Goal: Task Accomplishment & Management: Use online tool/utility

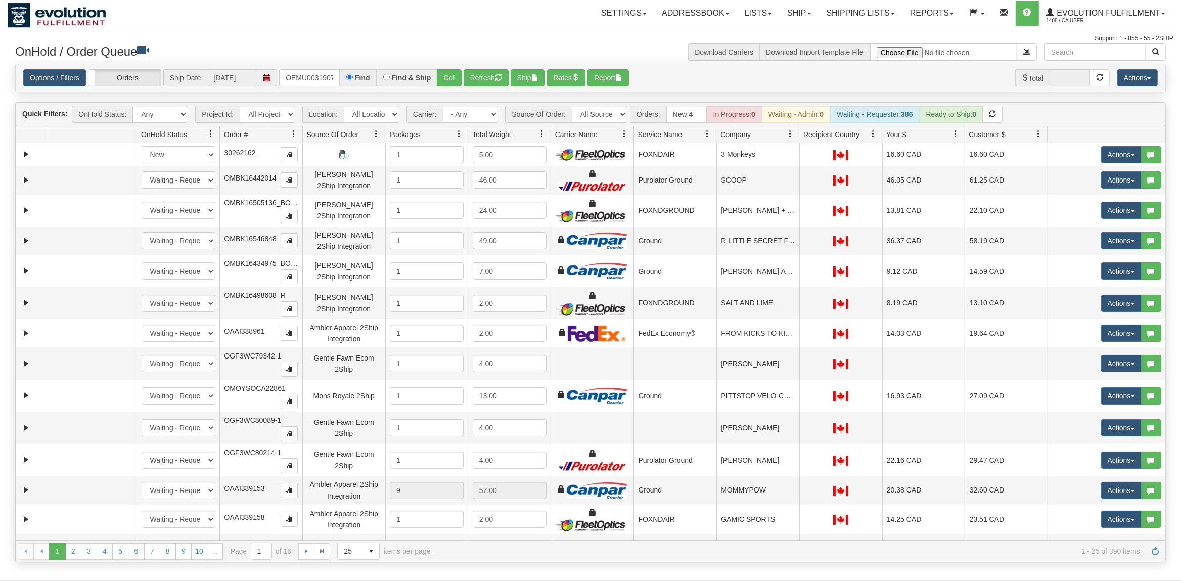
scroll to position [0, 13]
click at [448, 85] on button "Go!" at bounding box center [449, 77] width 25 height 17
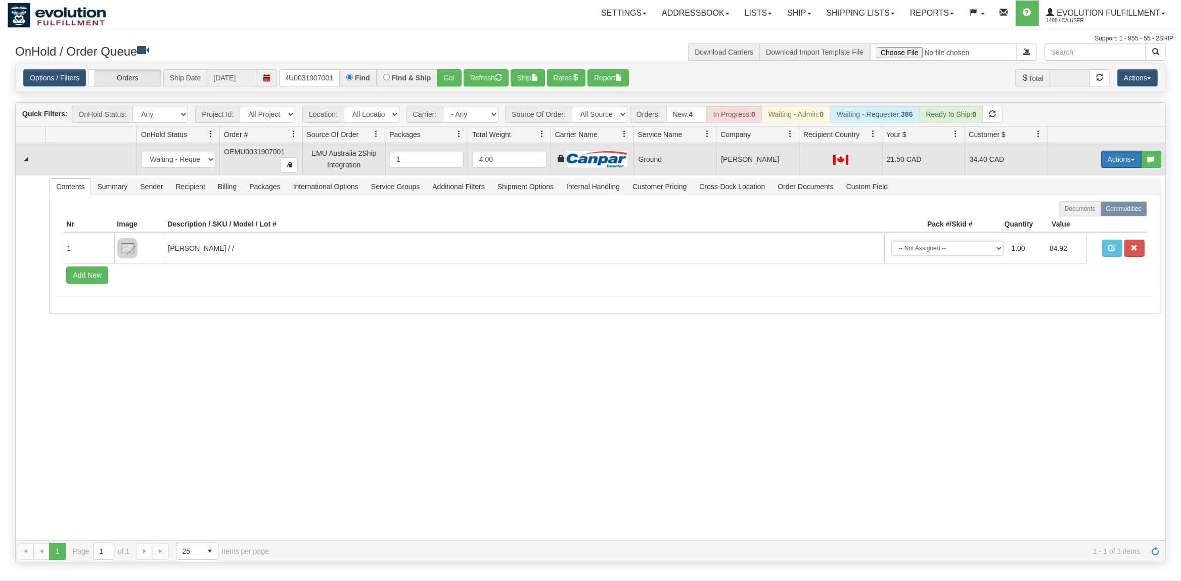
click at [1127, 162] on button "Actions" at bounding box center [1121, 159] width 40 height 17
click at [1114, 205] on span "Rate All Services" at bounding box center [1100, 205] width 61 height 8
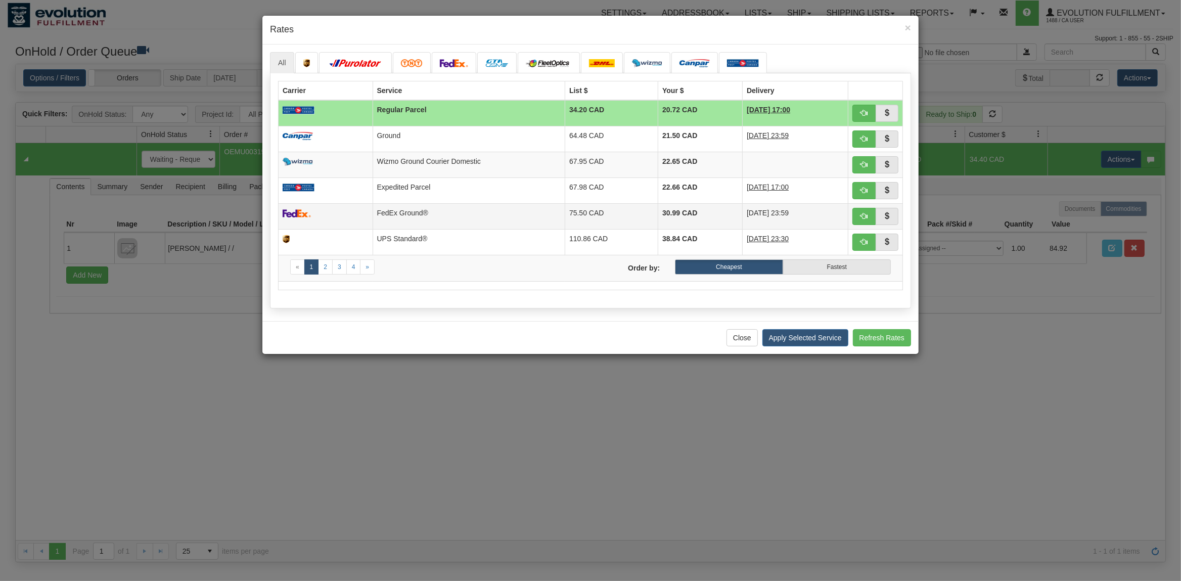
click at [430, 212] on td "FedEx Ground®" at bounding box center [469, 216] width 192 height 26
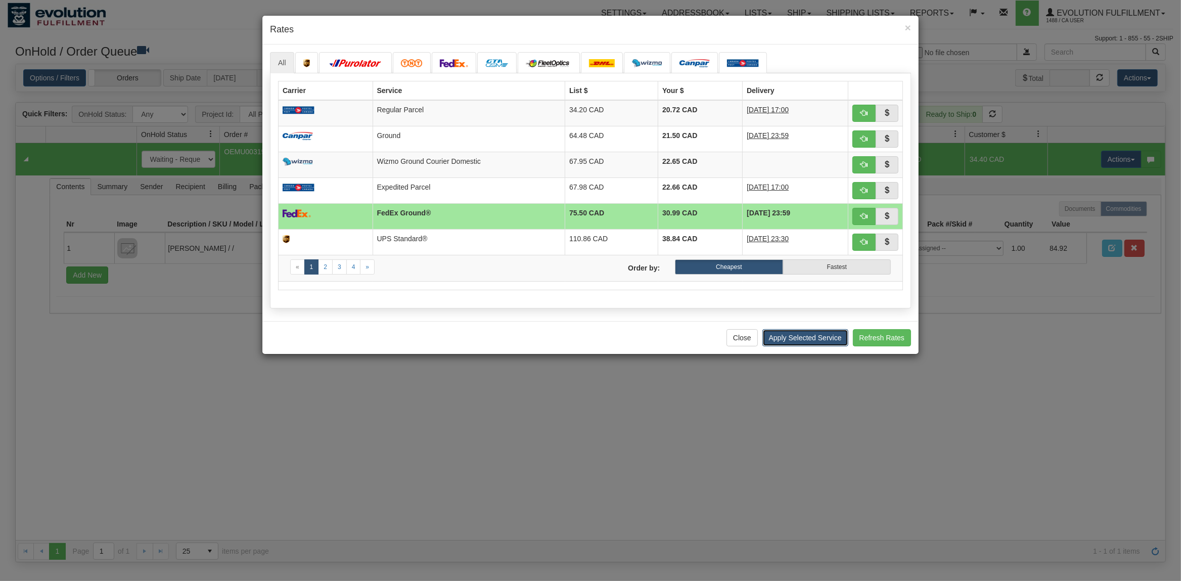
click at [797, 339] on button "Apply Selected Service" at bounding box center [805, 337] width 86 height 17
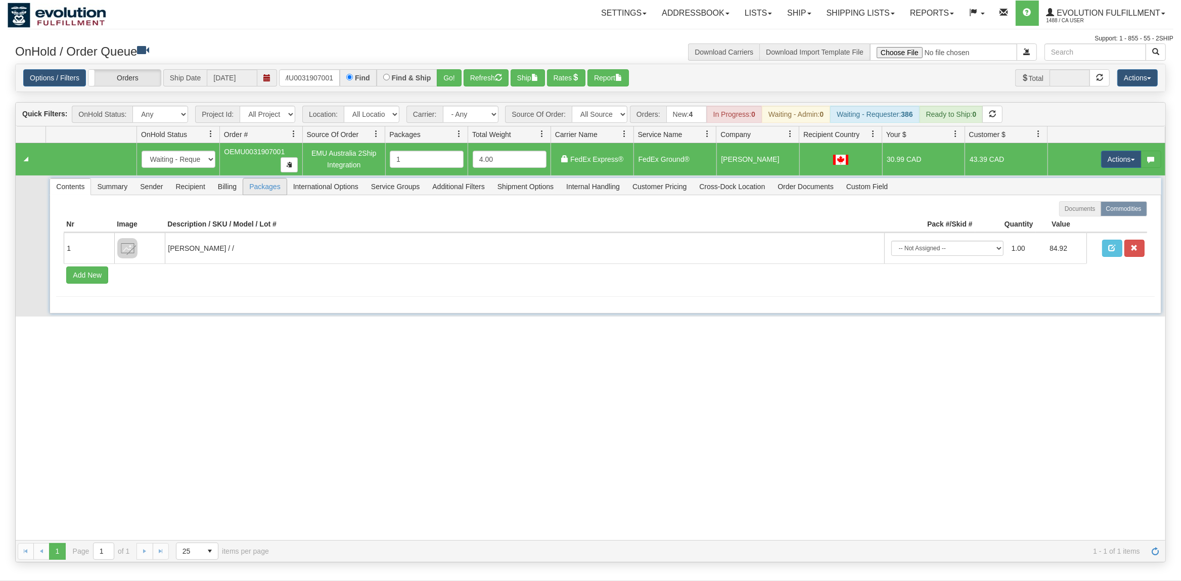
click at [249, 187] on span "Packages" at bounding box center [264, 186] width 43 height 16
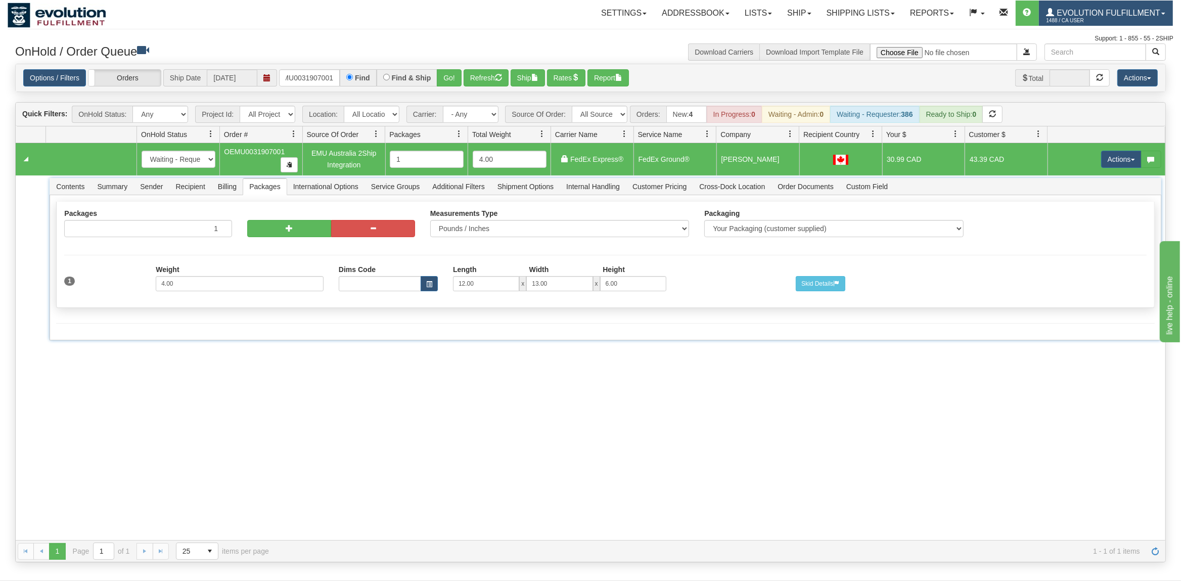
scroll to position [0, 0]
click at [301, 81] on input "OEMU0031907001" at bounding box center [309, 77] width 61 height 17
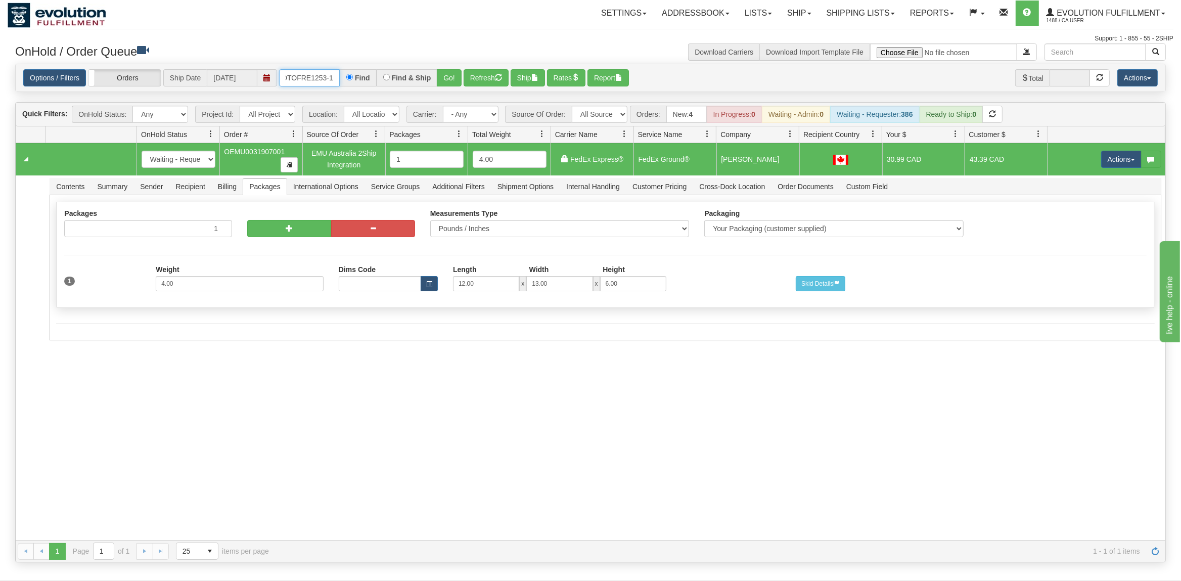
type input "OTOFRE1253-1"
click at [455, 79] on button "Go!" at bounding box center [449, 77] width 25 height 17
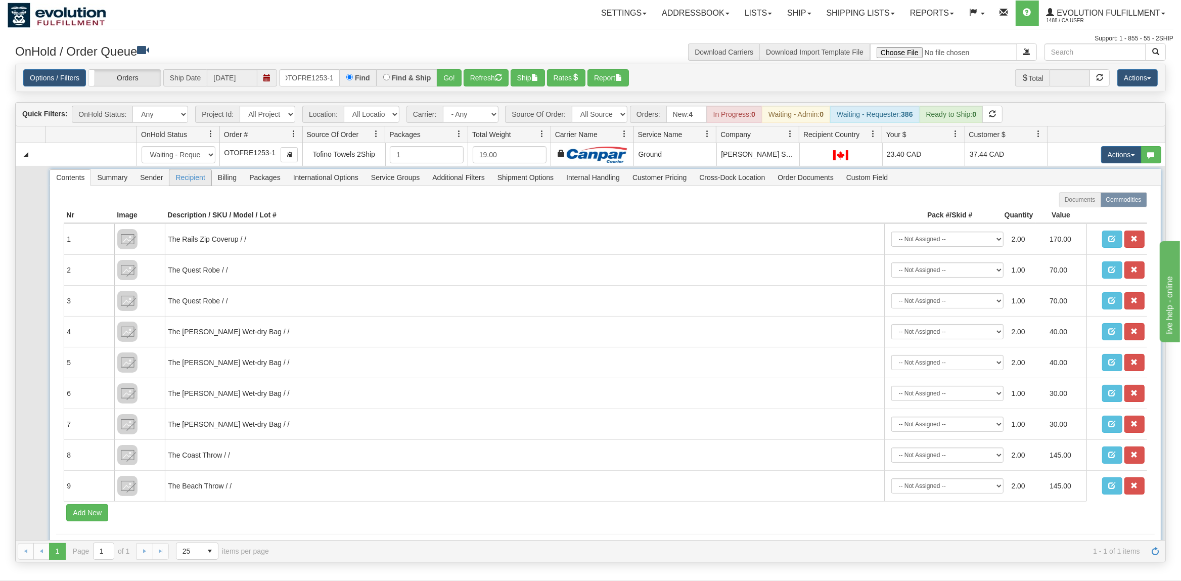
click at [189, 182] on span "Recipient" at bounding box center [189, 177] width 41 height 16
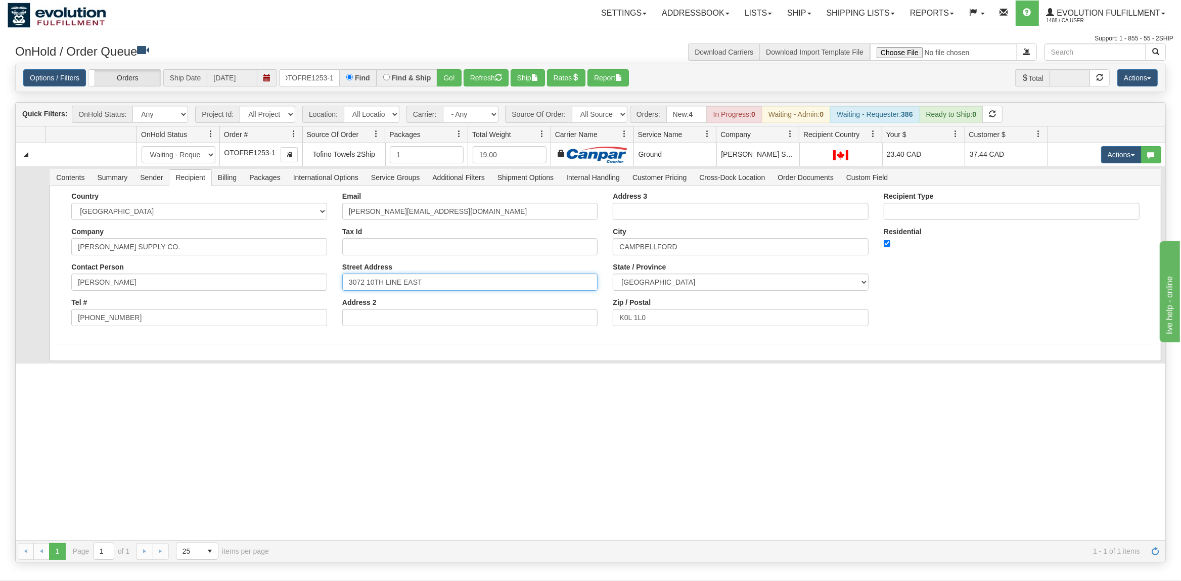
drag, startPoint x: 311, startPoint y: 286, endPoint x: 277, endPoint y: 286, distance: 33.9
click at [277, 286] on div "Country AFGHANISTAN ALAND ISLANDS ALBANIA ALGERIA AMERICAN SAMOA ANDORRA ANGOLA…" at bounding box center [605, 263] width 1098 height 142
drag, startPoint x: 457, startPoint y: 280, endPoint x: 283, endPoint y: 281, distance: 173.9
click at [342, 281] on input "3072 10TH LINE EAST" at bounding box center [470, 282] width 256 height 17
type input "185 ALMA STREET"
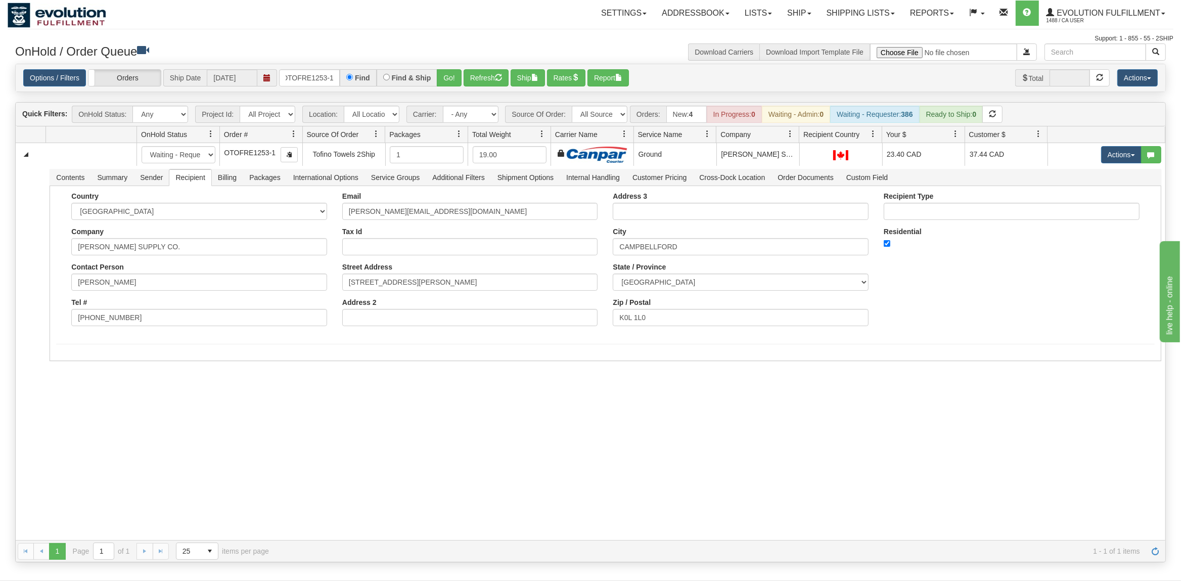
click at [541, 382] on div "31676345 EVOLUTION V3 91249358 91249368 New In Progress Waiting - Admin Waiting…" at bounding box center [591, 341] width 1150 height 397
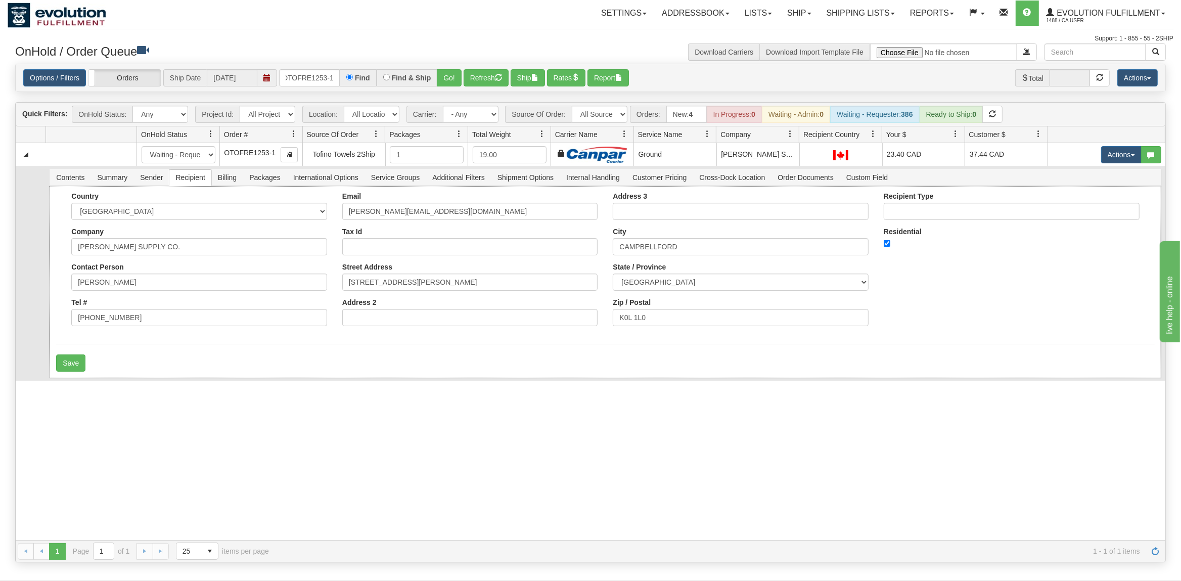
click at [239, 356] on form "Country AFGHANISTAN ALAND ISLANDS ALBANIA ALGERIA AMERICAN SAMOA ANDORRA ANGOLA…" at bounding box center [605, 281] width 1098 height 179
click at [80, 367] on button "Save" at bounding box center [70, 362] width 29 height 17
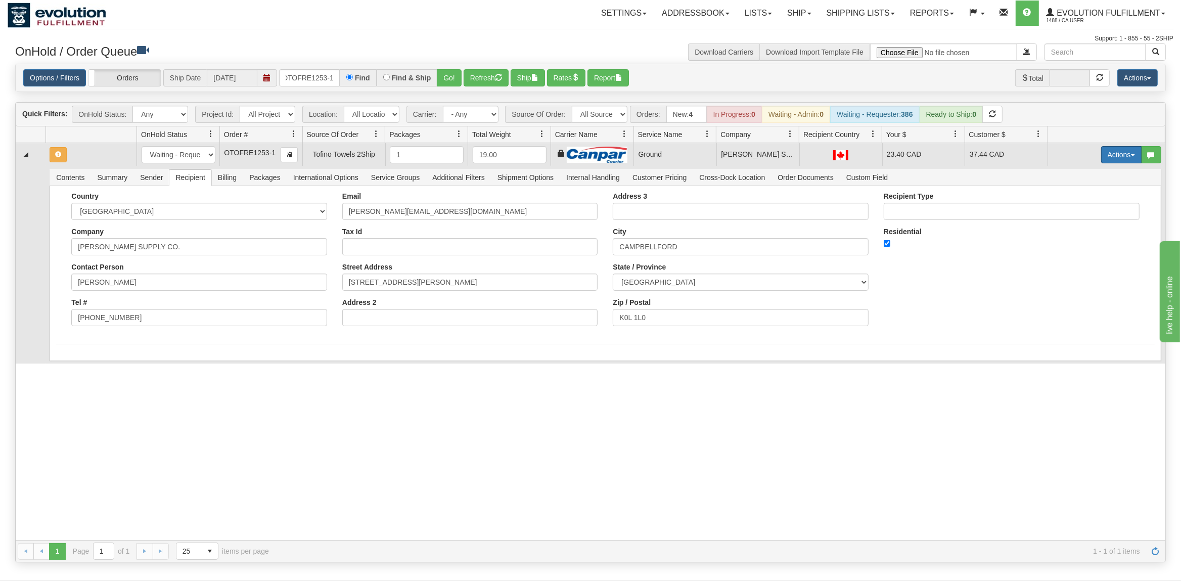
click at [1122, 158] on button "Actions" at bounding box center [1121, 154] width 40 height 17
click at [1090, 200] on span "Rate All Services" at bounding box center [1100, 200] width 61 height 8
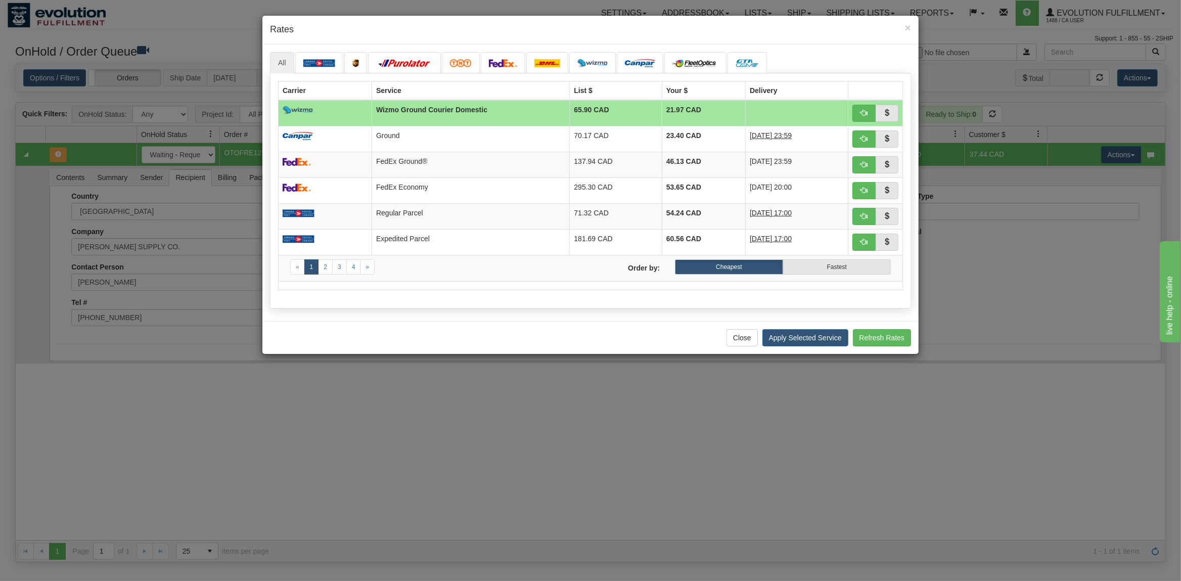
click at [453, 126] on td "Wizmo Ground Courier Domestic" at bounding box center [471, 113] width 198 height 26
click at [452, 133] on td "Ground" at bounding box center [471, 139] width 198 height 26
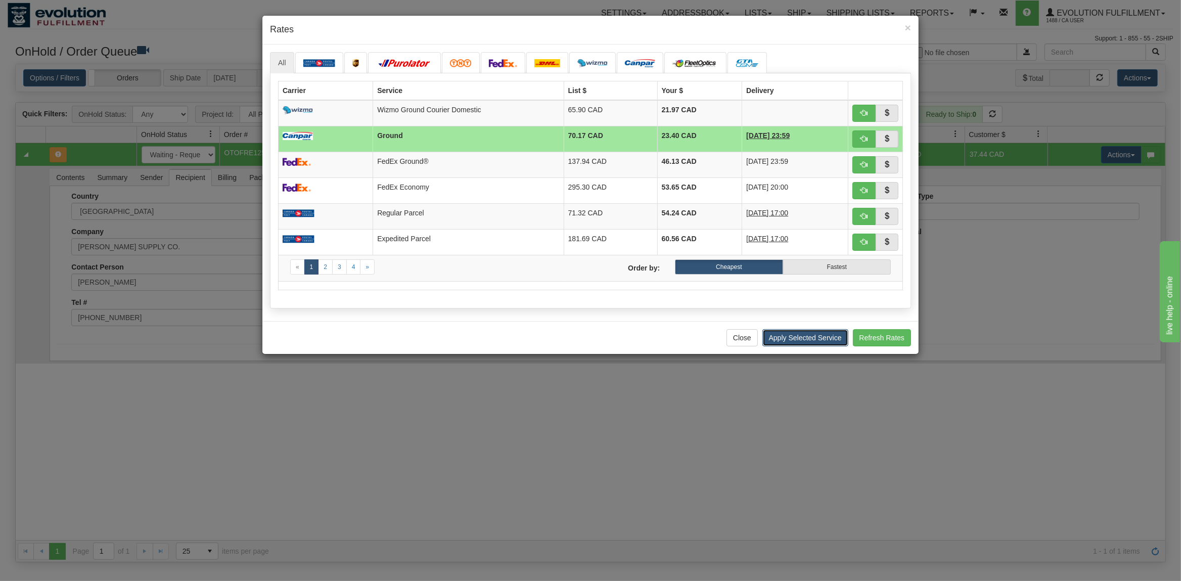
click at [799, 346] on button "Apply Selected Service" at bounding box center [805, 337] width 86 height 17
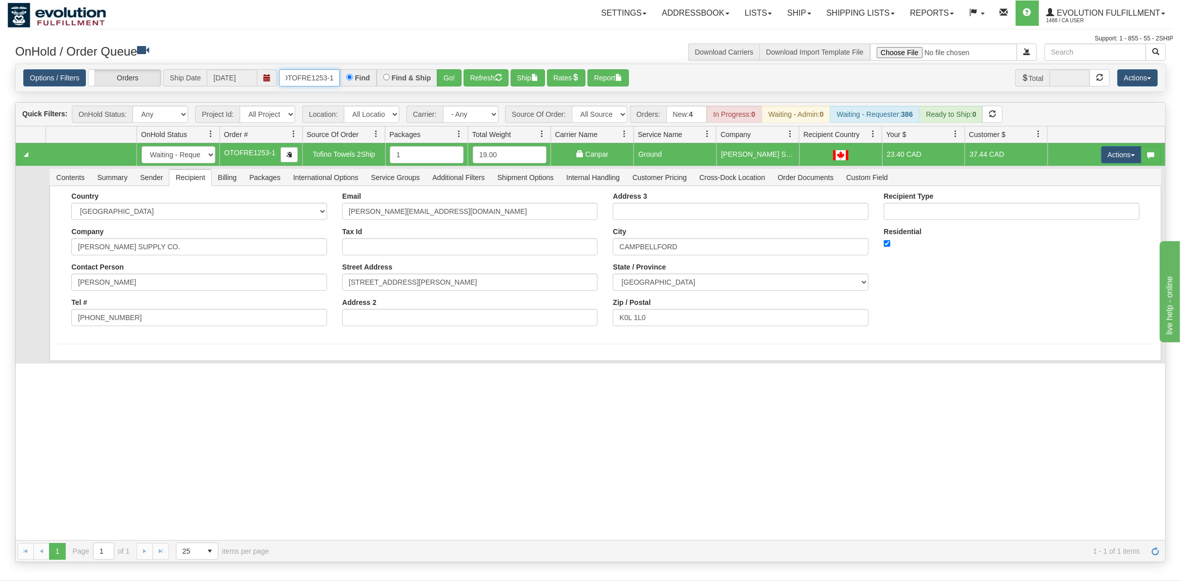
click at [324, 83] on input "OTOFRE1253-1" at bounding box center [309, 77] width 61 height 17
click at [322, 83] on input "OTOFRE1253-1" at bounding box center [309, 77] width 61 height 17
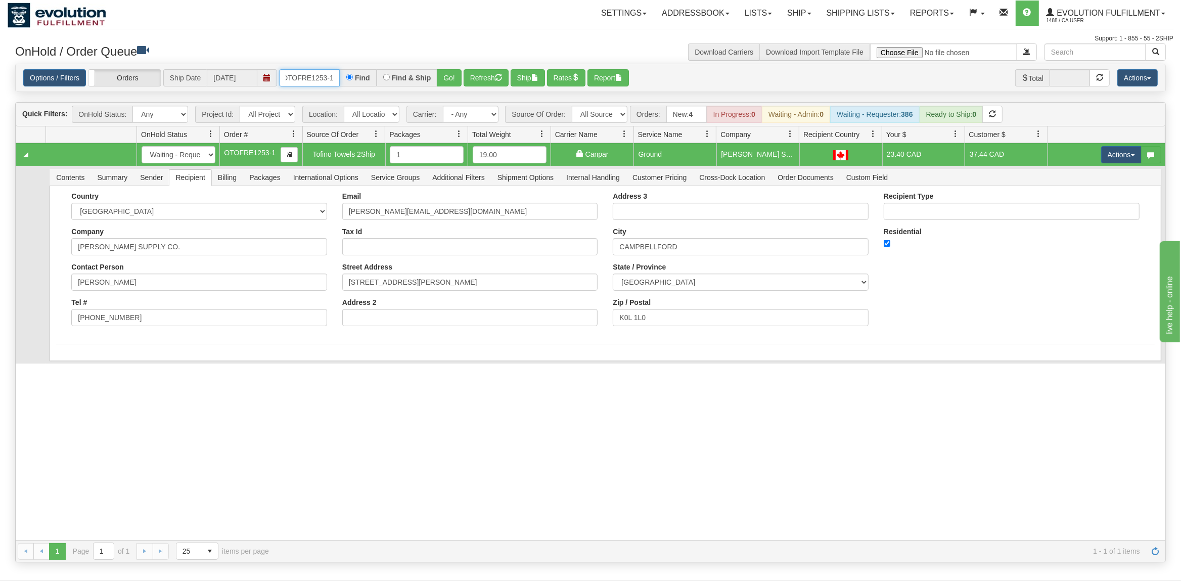
click at [322, 83] on input "OTOFRE1253-1" at bounding box center [309, 77] width 61 height 17
type input "OTOFW47075-1"
click at [444, 74] on button "Go!" at bounding box center [449, 77] width 25 height 17
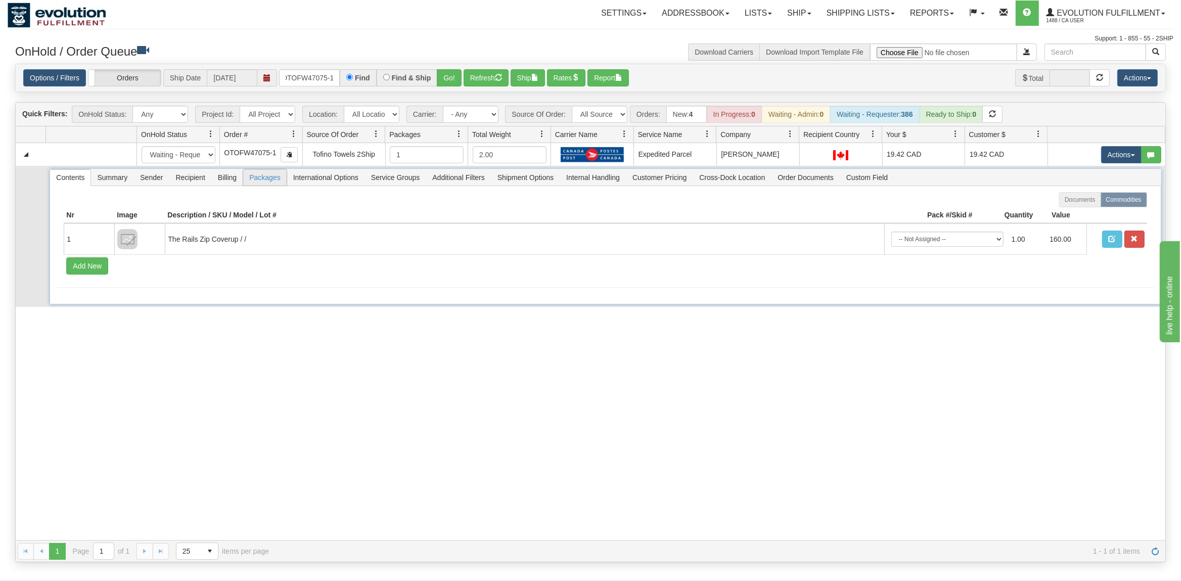
click at [277, 179] on span "Packages" at bounding box center [264, 177] width 43 height 16
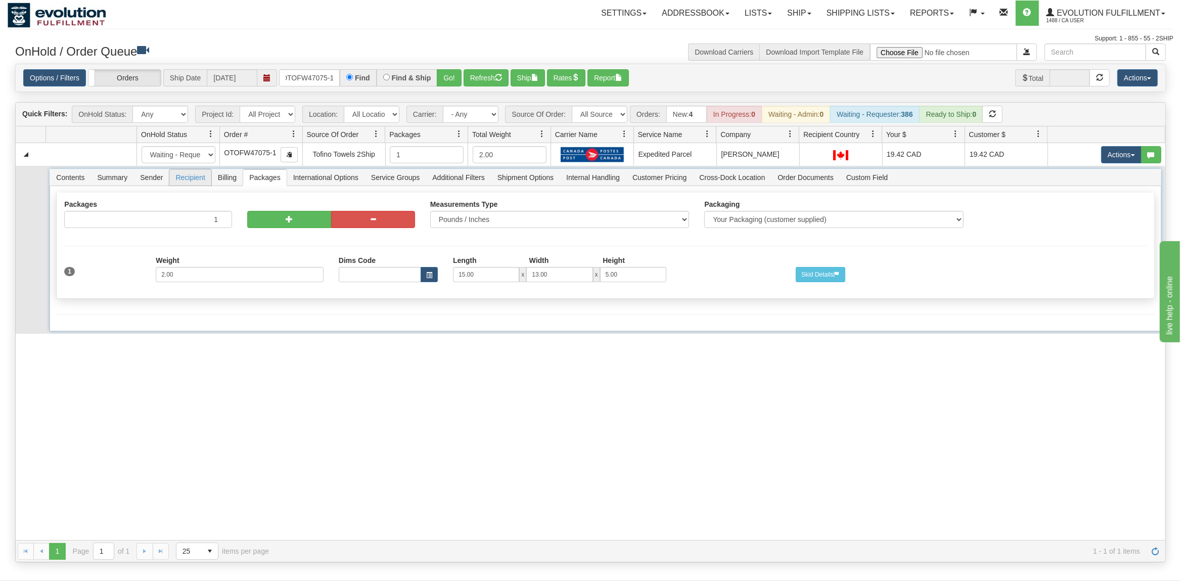
click at [203, 179] on span "Recipient" at bounding box center [189, 177] width 41 height 16
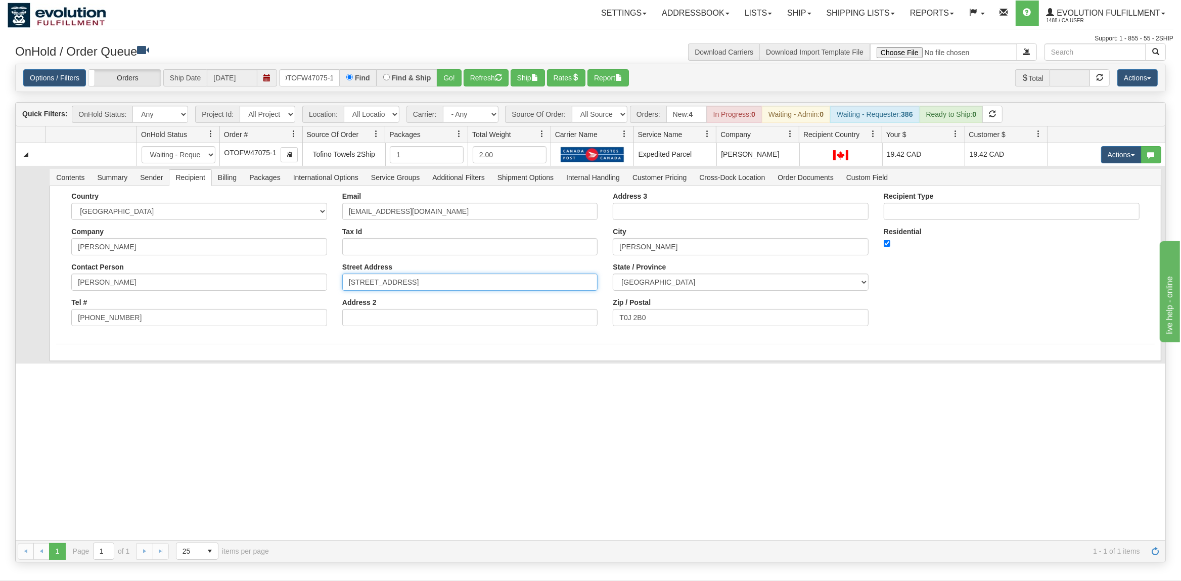
drag, startPoint x: 493, startPoint y: 288, endPoint x: 487, endPoint y: 285, distance: 6.6
click at [493, 287] on input "203 2ND AVENUE NORTH, BOX 129" at bounding box center [470, 282] width 256 height 17
type input "203 2ND AVENUE NORTH"
click at [395, 385] on div "31677688 EVOLUTION V3 91252163 91255344 New In Progress Waiting - Admin Waiting…" at bounding box center [591, 341] width 1150 height 397
click at [70, 366] on button "Save" at bounding box center [70, 362] width 29 height 17
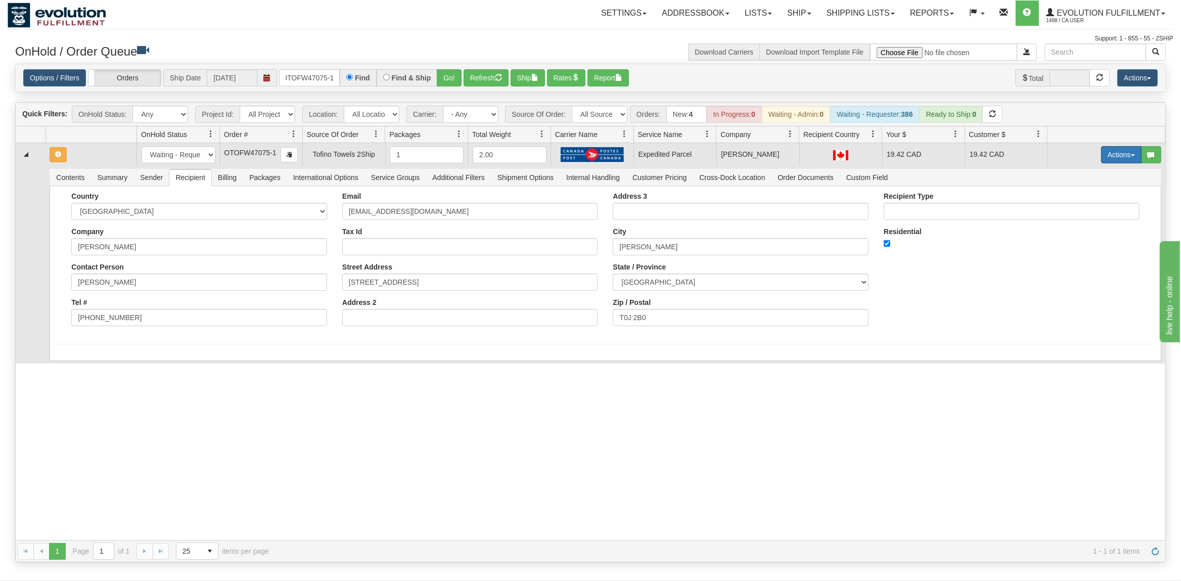
click at [1115, 155] on button "Actions" at bounding box center [1121, 154] width 40 height 17
click at [1091, 200] on span "Rate All Services" at bounding box center [1100, 200] width 61 height 8
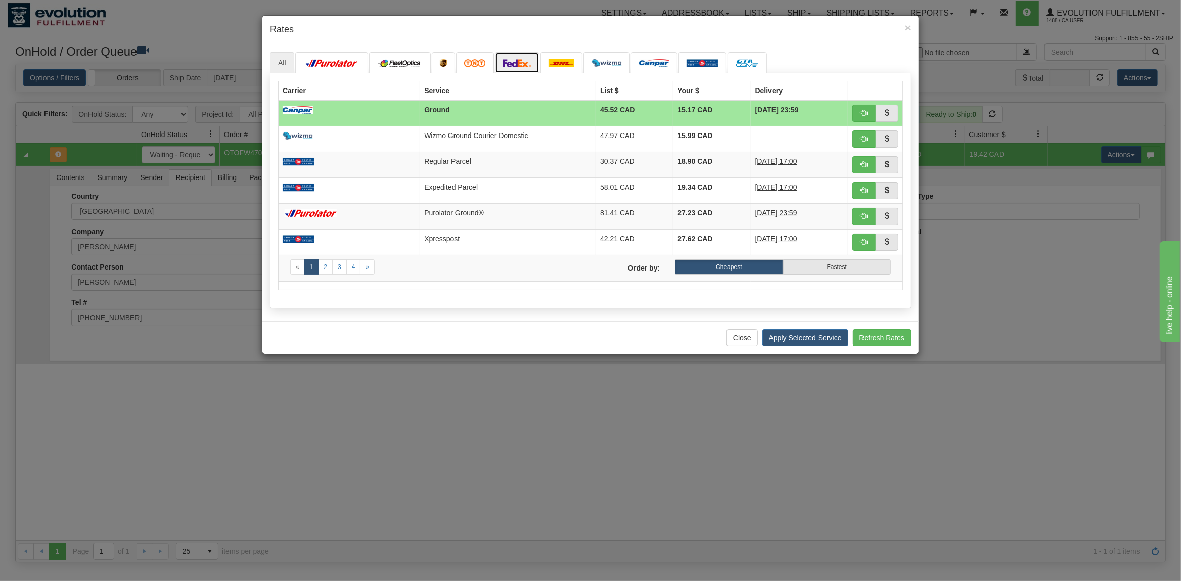
click at [509, 60] on link at bounding box center [517, 62] width 44 height 21
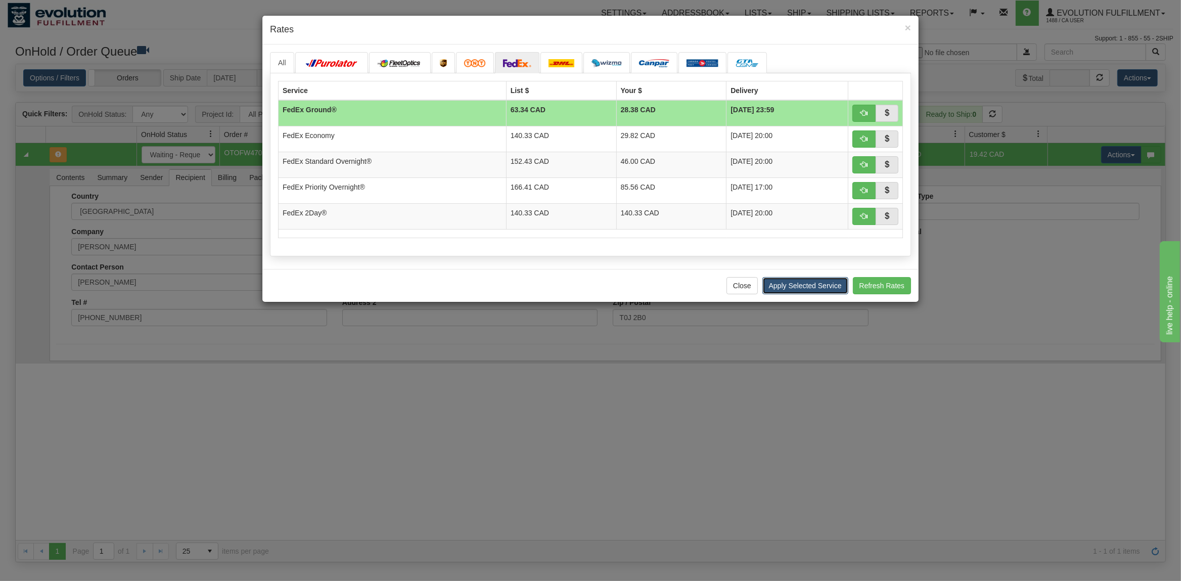
click at [816, 293] on button "Apply Selected Service" at bounding box center [805, 285] width 86 height 17
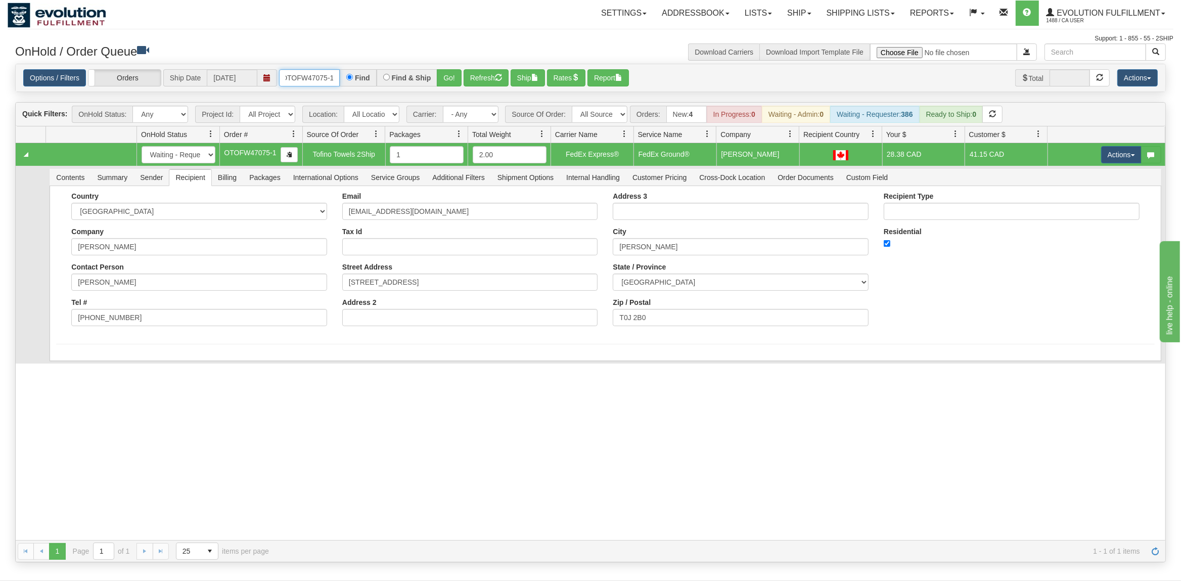
click at [308, 84] on input "OTOFW47075-1" at bounding box center [309, 77] width 61 height 17
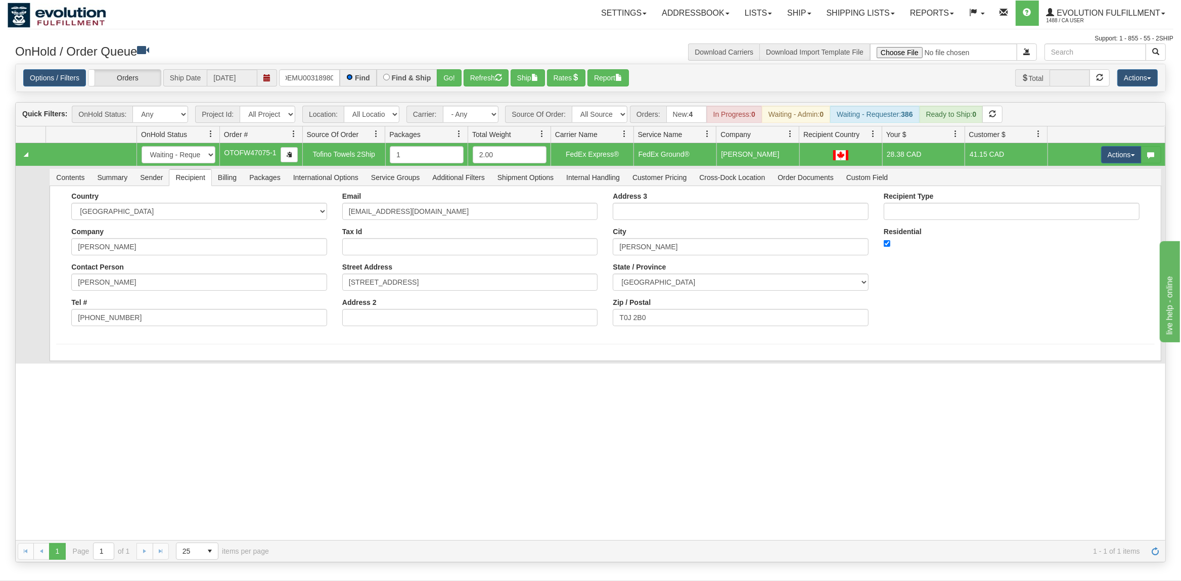
scroll to position [0, 13]
click at [453, 83] on button "Go!" at bounding box center [449, 77] width 25 height 17
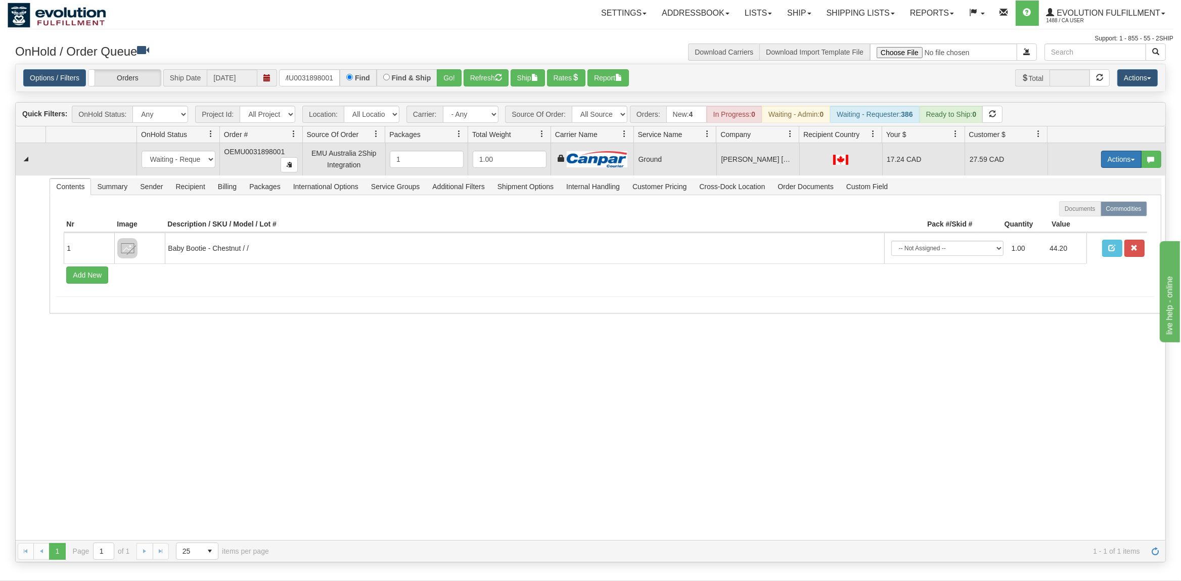
click at [1123, 162] on button "Actions" at bounding box center [1121, 159] width 40 height 17
click at [1100, 205] on span "Rate All Services" at bounding box center [1100, 205] width 61 height 8
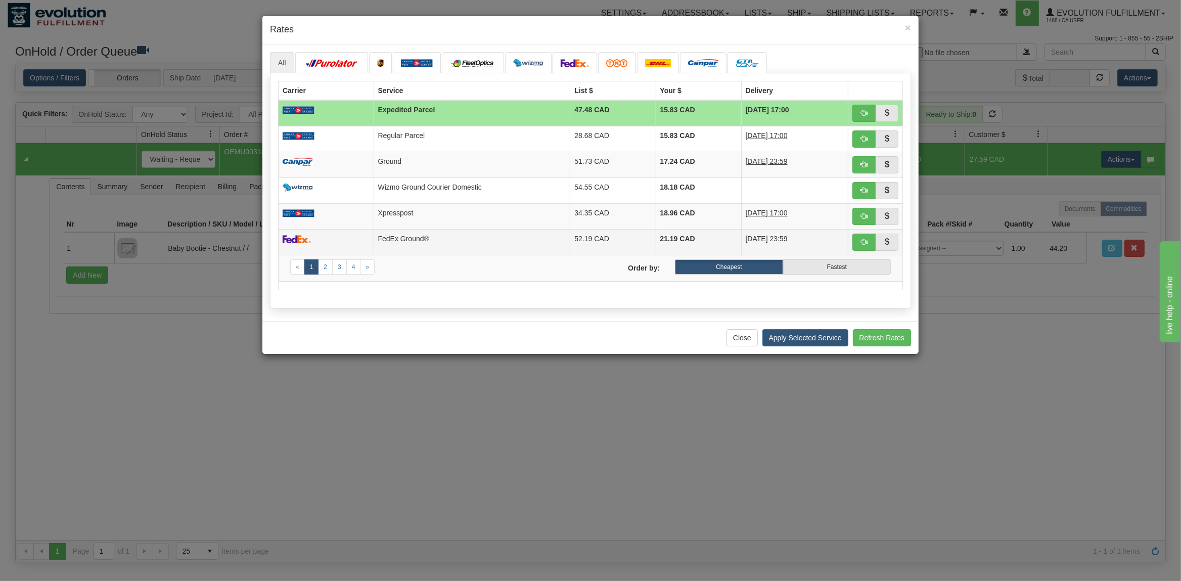
click at [422, 245] on td "FedEx Ground®" at bounding box center [472, 242] width 197 height 26
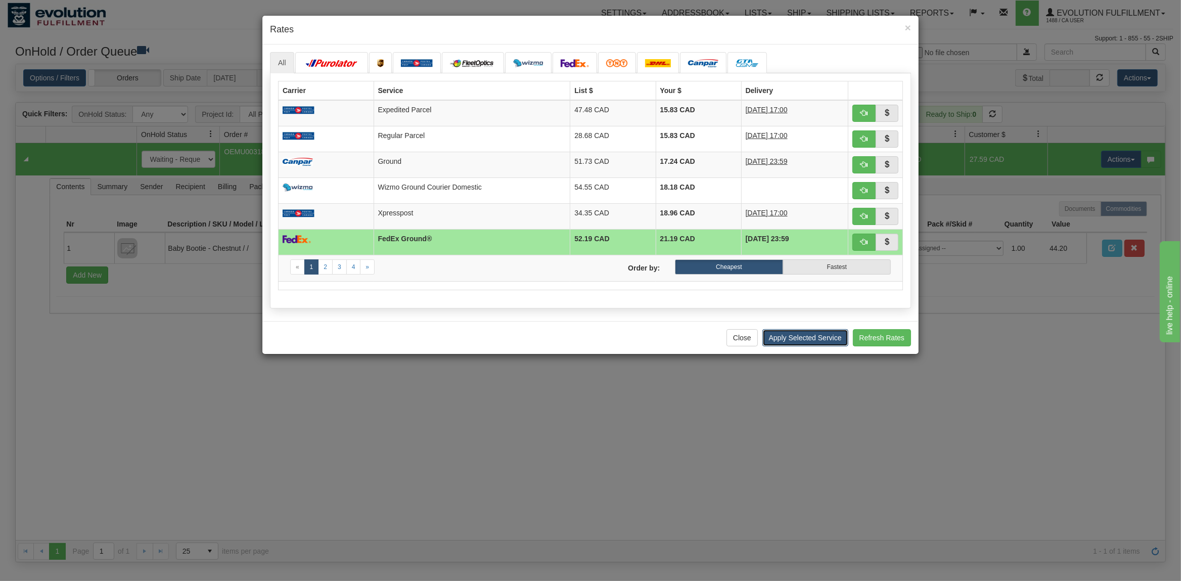
click at [786, 340] on button "Apply Selected Service" at bounding box center [805, 337] width 86 height 17
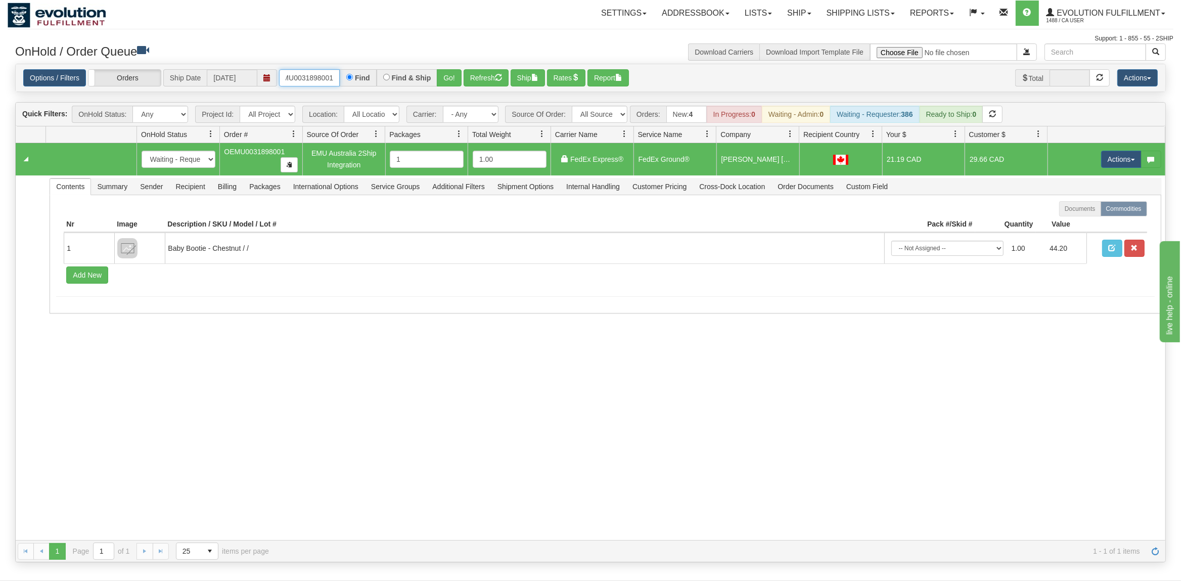
click at [322, 75] on input "OEMU0031898001" at bounding box center [309, 77] width 61 height 17
click at [457, 83] on button "Go!" at bounding box center [449, 77] width 25 height 17
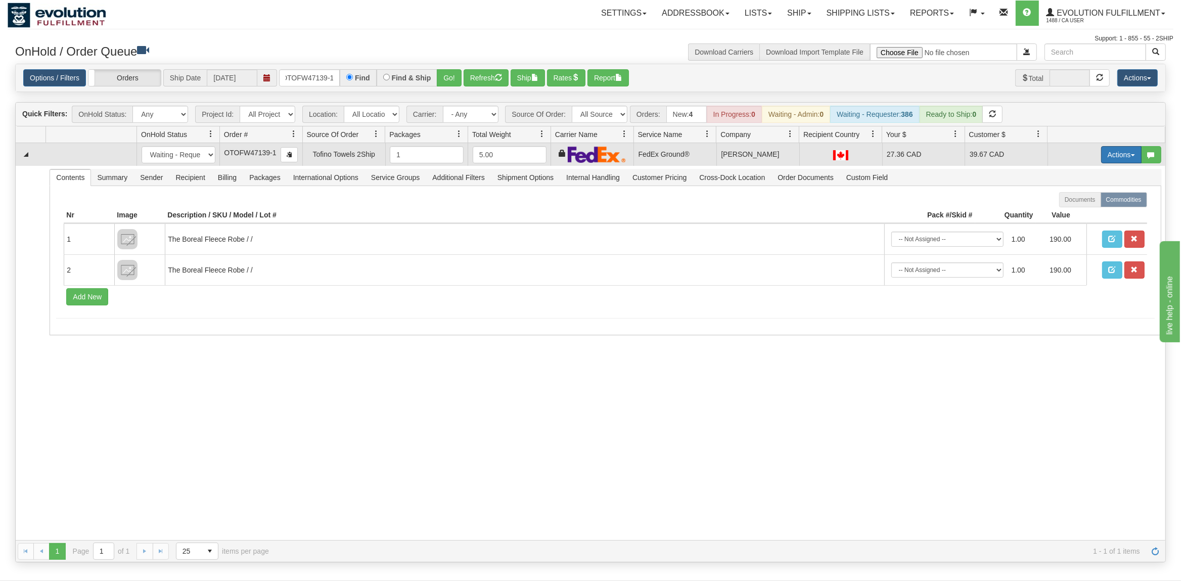
click at [1108, 155] on button "Actions" at bounding box center [1121, 154] width 40 height 17
click at [1080, 212] on span "Ship" at bounding box center [1080, 213] width 21 height 8
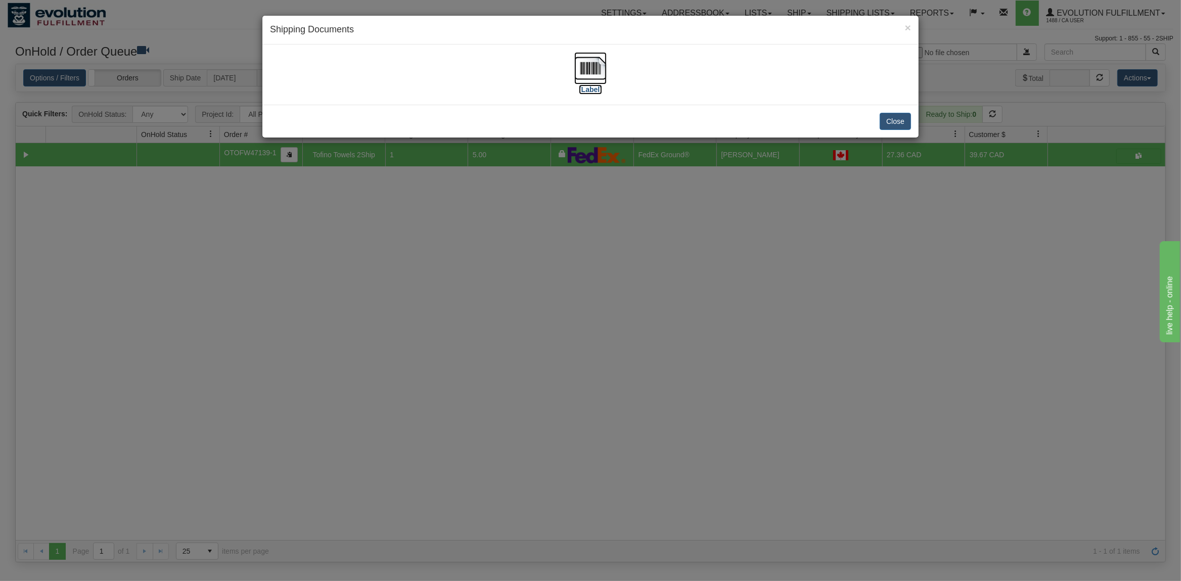
click at [599, 74] on img at bounding box center [590, 68] width 32 height 32
click at [899, 120] on button "Close" at bounding box center [895, 121] width 31 height 17
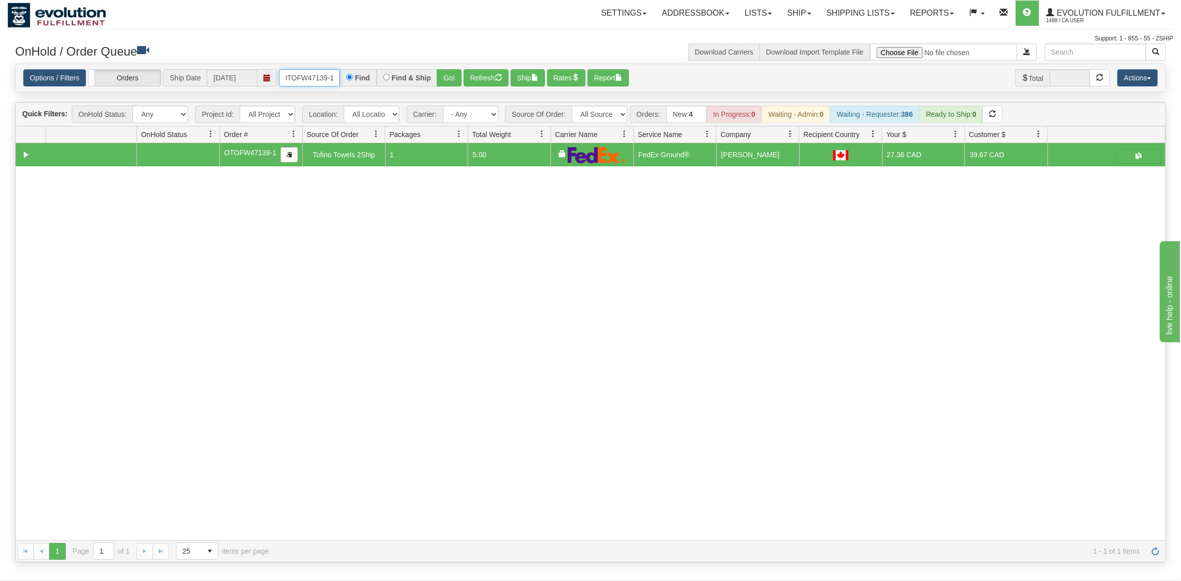
click at [310, 71] on input "OTOFW47139-1" at bounding box center [309, 77] width 61 height 17
click at [455, 80] on button "Go!" at bounding box center [449, 77] width 25 height 17
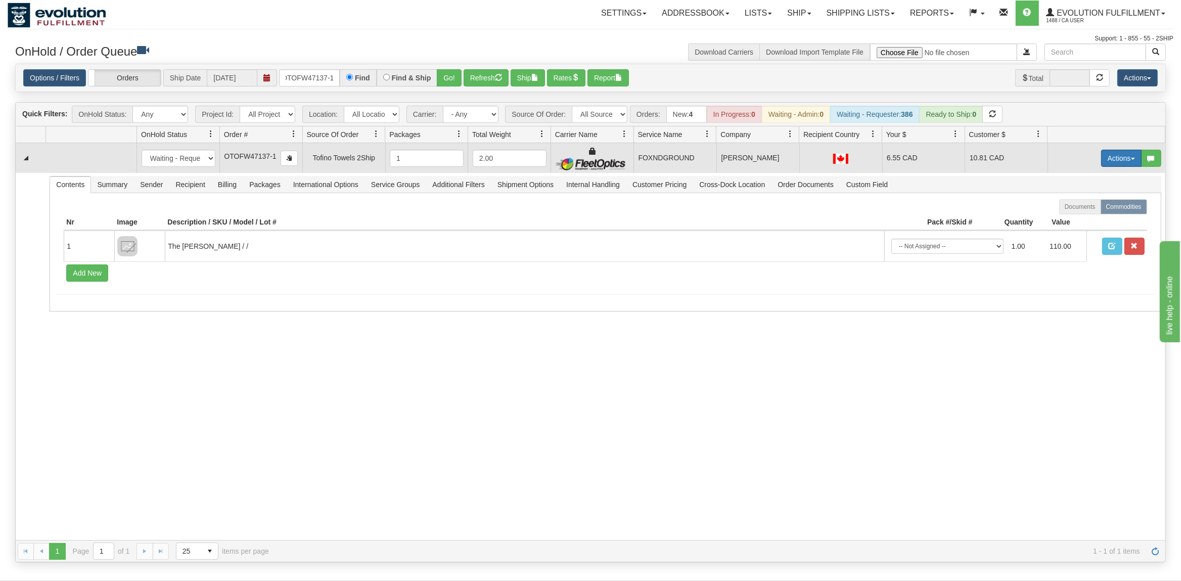
click at [1121, 159] on button "Actions" at bounding box center [1121, 158] width 40 height 17
click at [1085, 215] on span "Ship" at bounding box center [1080, 217] width 21 height 8
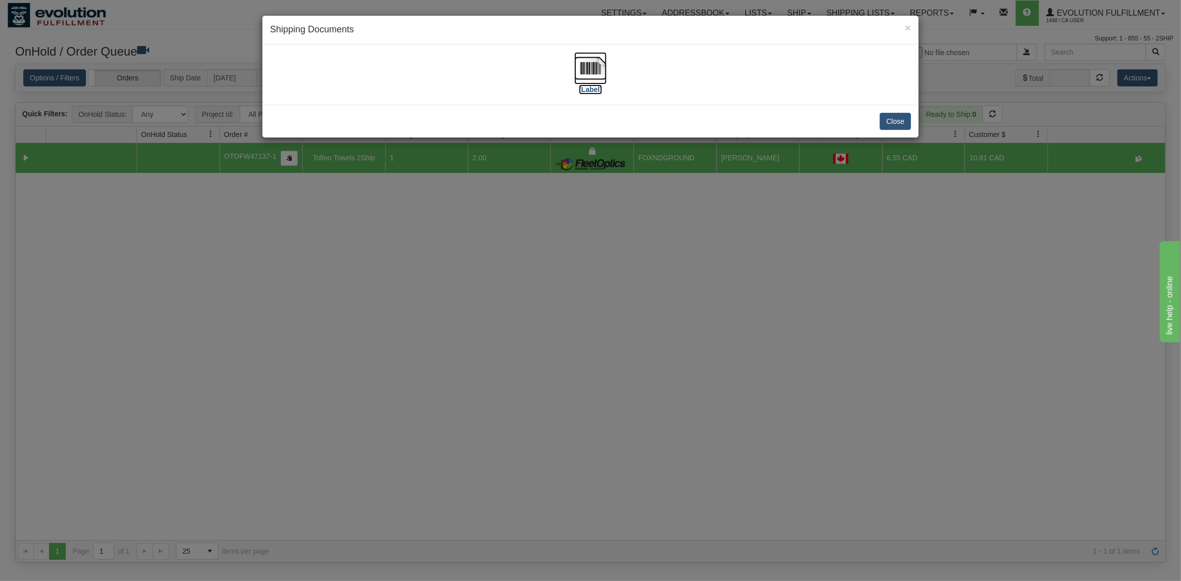
click at [601, 63] on img at bounding box center [590, 68] width 32 height 32
click at [894, 121] on button "Close" at bounding box center [895, 121] width 31 height 17
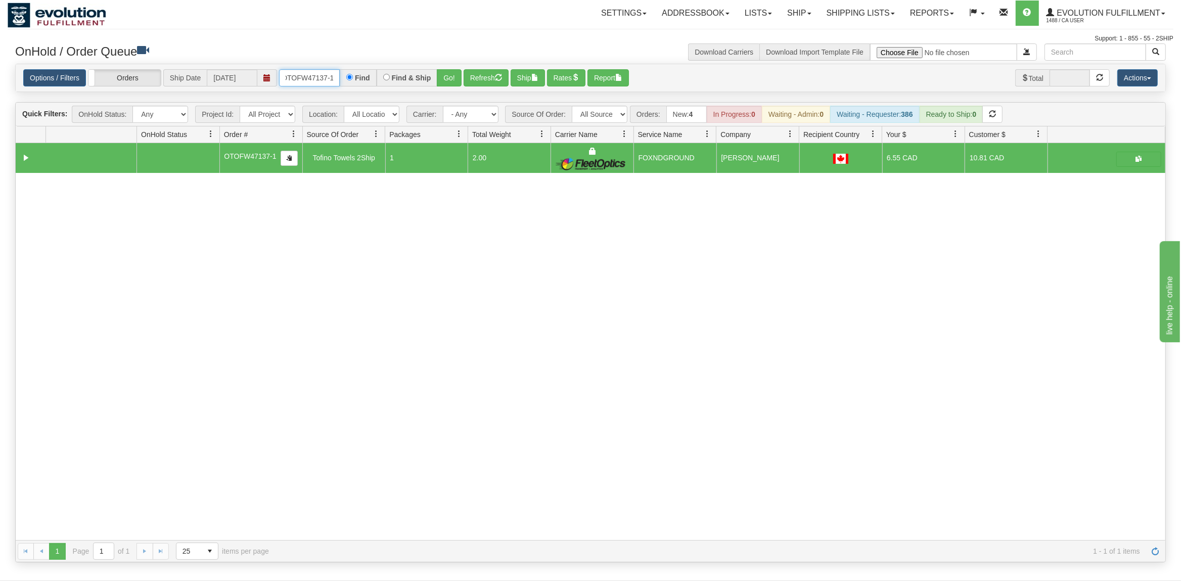
click at [300, 81] on input "OTOFW47137-1" at bounding box center [309, 77] width 61 height 17
click at [300, 80] on input "OTOFW47137-1" at bounding box center [309, 77] width 61 height 17
click at [459, 80] on button "Go!" at bounding box center [449, 77] width 25 height 17
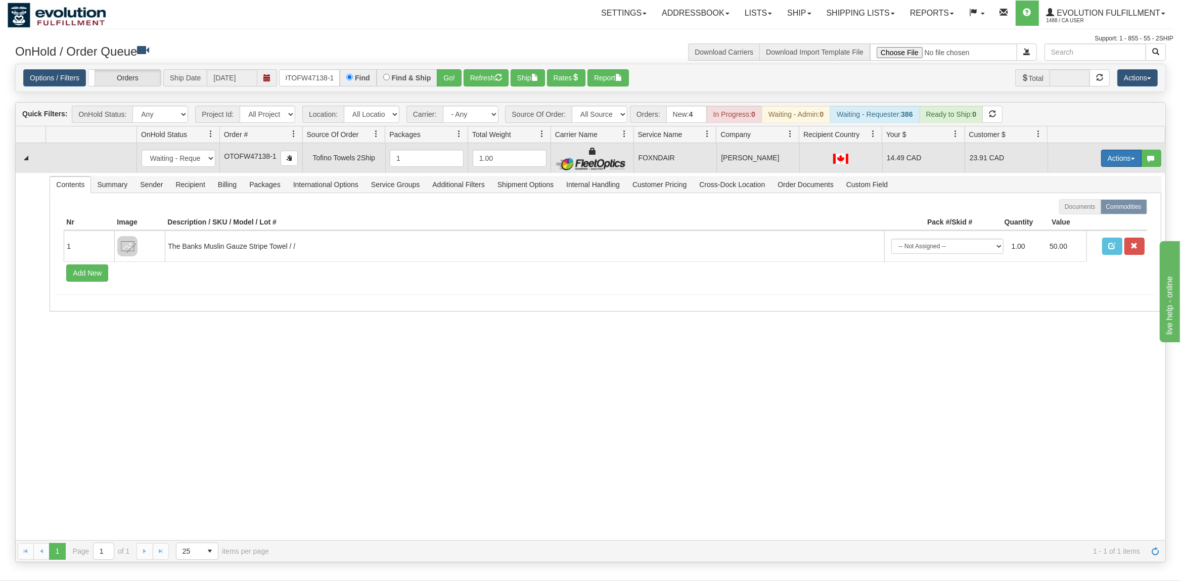
click at [1118, 165] on button "Actions" at bounding box center [1121, 158] width 40 height 17
click at [1084, 214] on span "Ship" at bounding box center [1080, 217] width 21 height 8
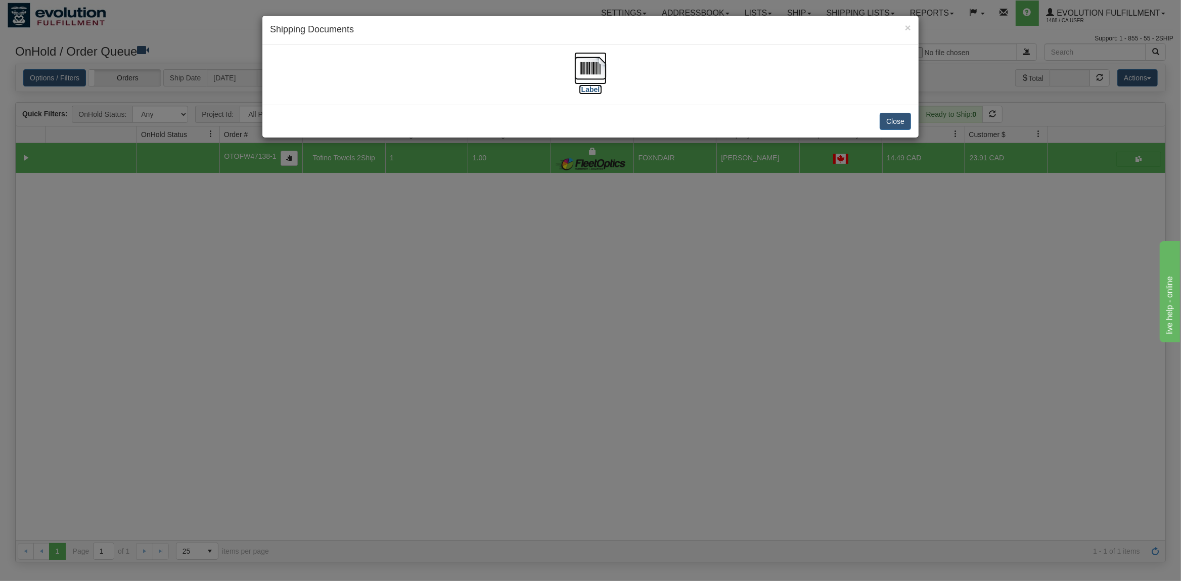
click at [589, 76] on img at bounding box center [590, 68] width 32 height 32
click at [901, 120] on button "Close" at bounding box center [895, 121] width 31 height 17
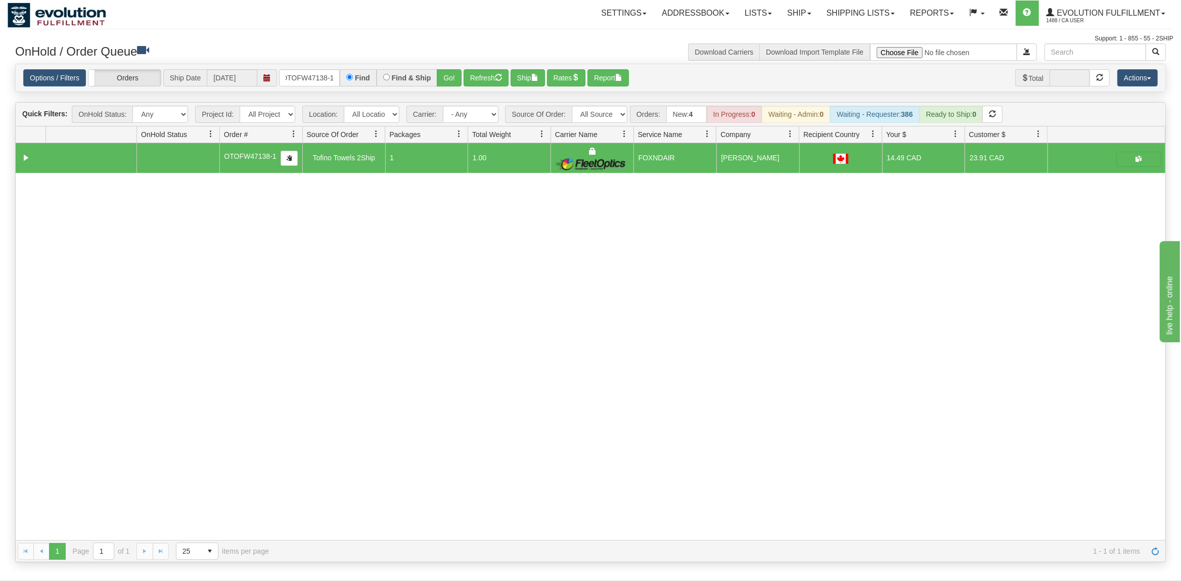
click at [309, 88] on div "Options / Filters Group Shipments Orders Ship Date 10/03/2025 OTOFW47138-1 Find…" at bounding box center [591, 78] width 1150 height 28
click at [311, 81] on input "OTOFW47138-1" at bounding box center [309, 77] width 61 height 17
type input "OTOFW47141-1"
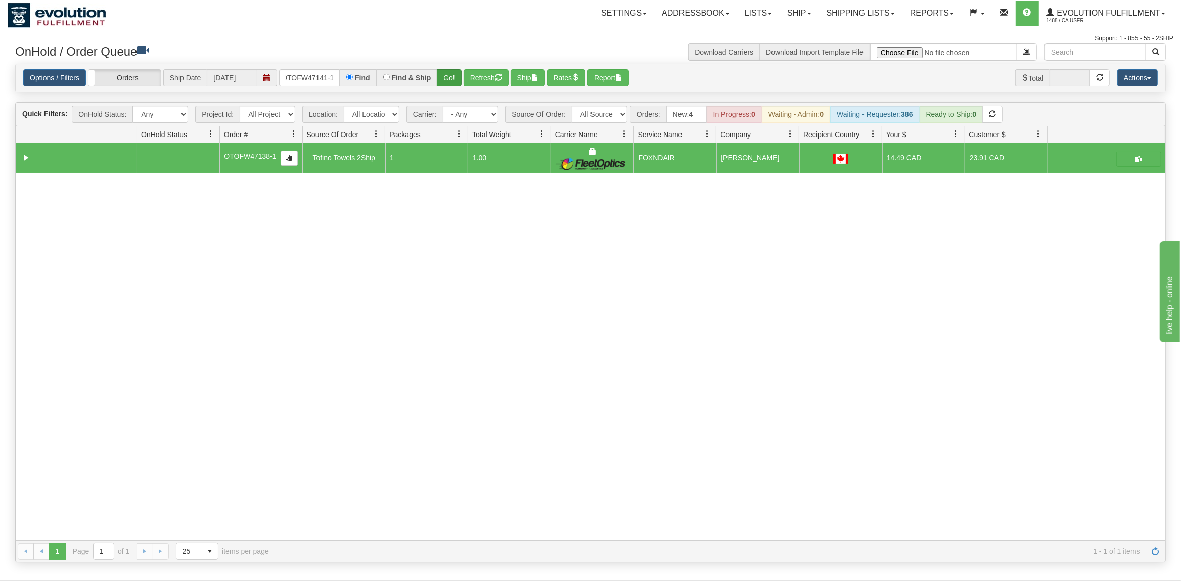
drag, startPoint x: 434, startPoint y: 82, endPoint x: 444, endPoint y: 80, distance: 10.8
click at [442, 82] on div "OTOFW47141-1 Find Find & Ship Go!" at bounding box center [370, 77] width 183 height 17
click at [444, 80] on button "Go!" at bounding box center [449, 77] width 25 height 17
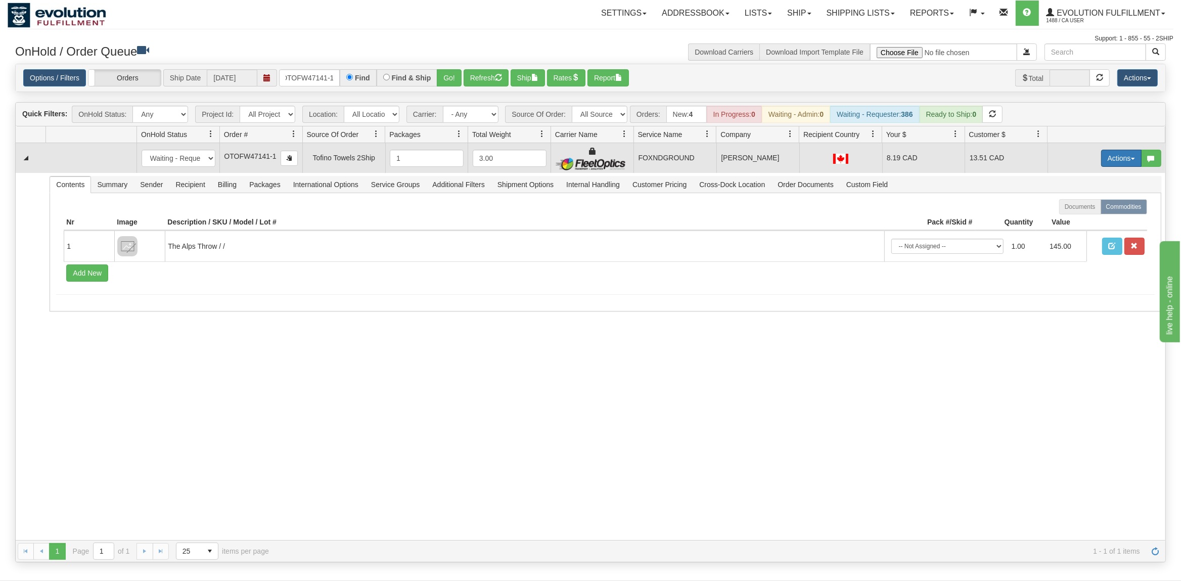
click at [1131, 161] on button "Actions" at bounding box center [1121, 158] width 40 height 17
click at [1090, 217] on link "Ship" at bounding box center [1100, 216] width 81 height 13
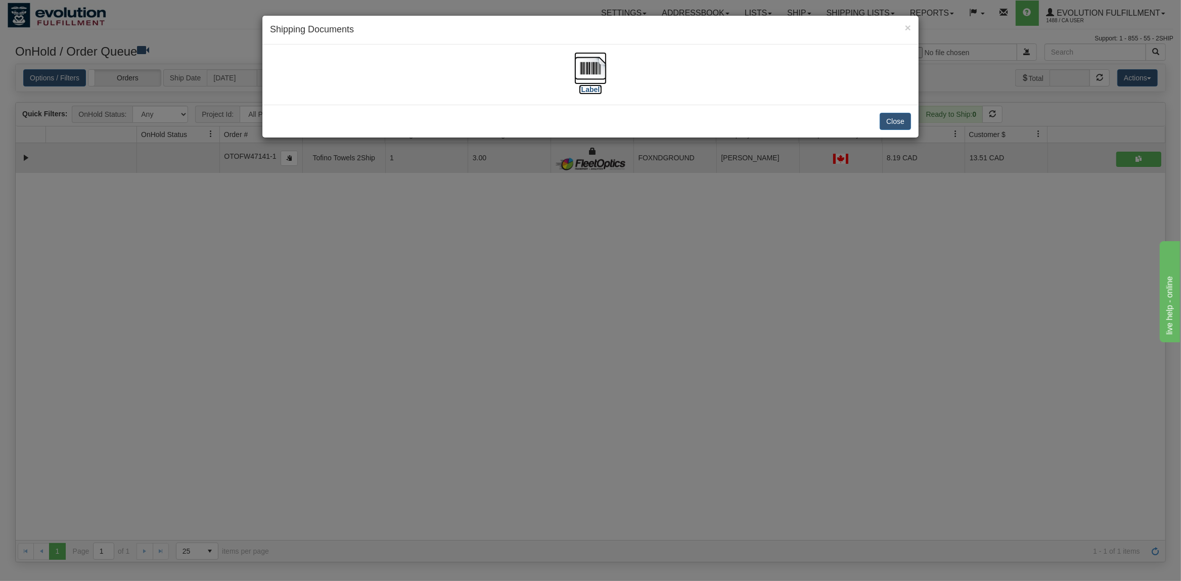
click at [593, 71] on img at bounding box center [590, 68] width 32 height 32
click at [901, 129] on button "Close" at bounding box center [895, 121] width 31 height 17
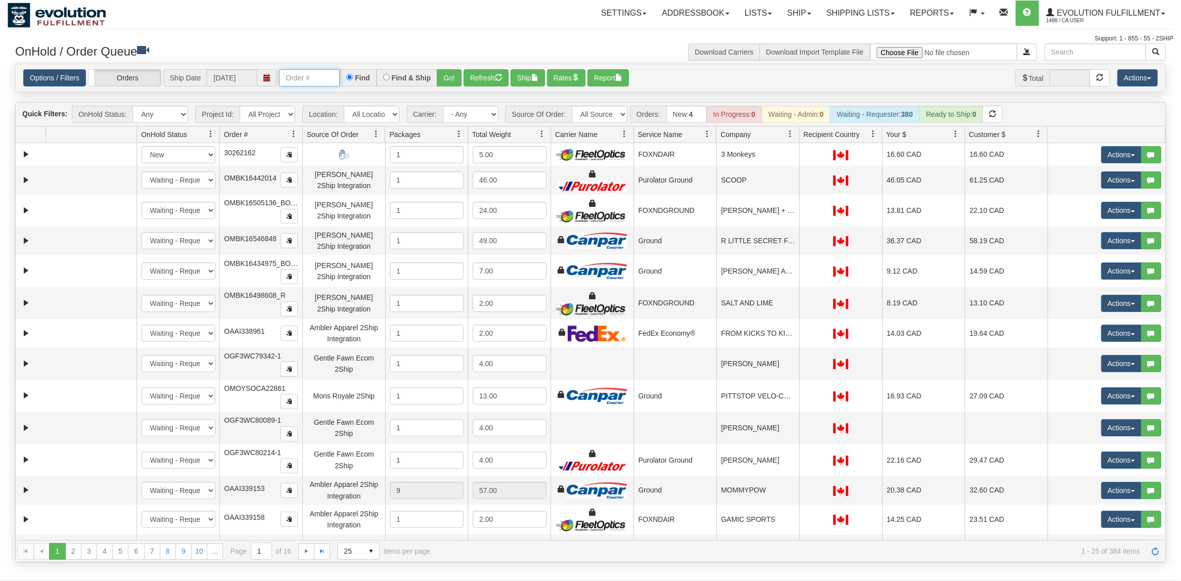
click at [321, 80] on input "text" at bounding box center [309, 77] width 61 height 17
click at [460, 80] on button "Go!" at bounding box center [449, 77] width 25 height 17
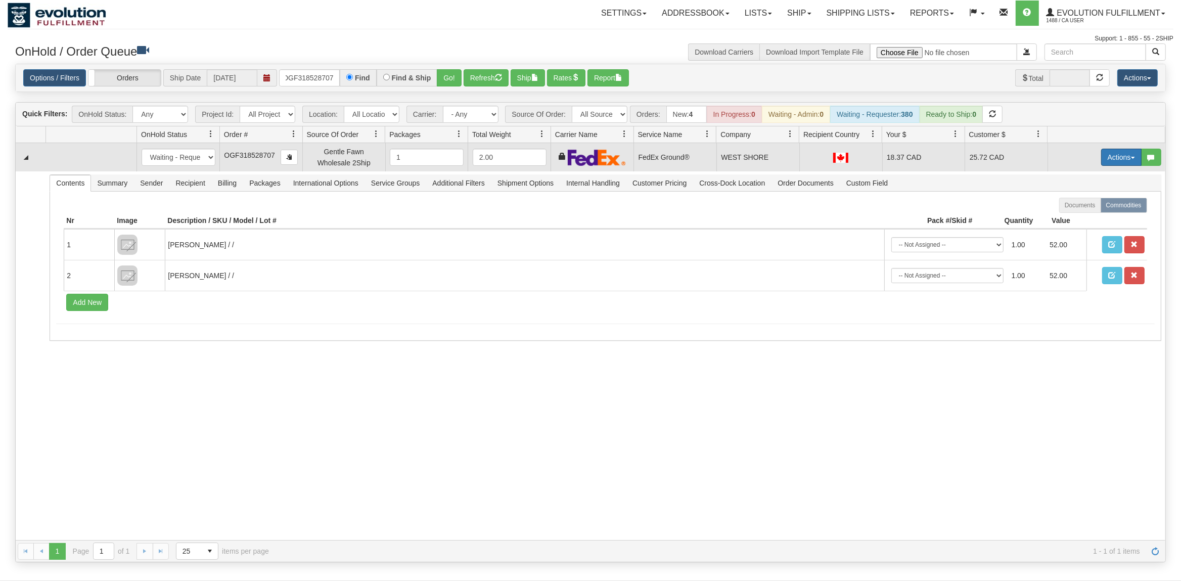
click at [1115, 158] on button "Actions" at bounding box center [1121, 157] width 40 height 17
click at [1077, 217] on span "Ship" at bounding box center [1080, 216] width 21 height 8
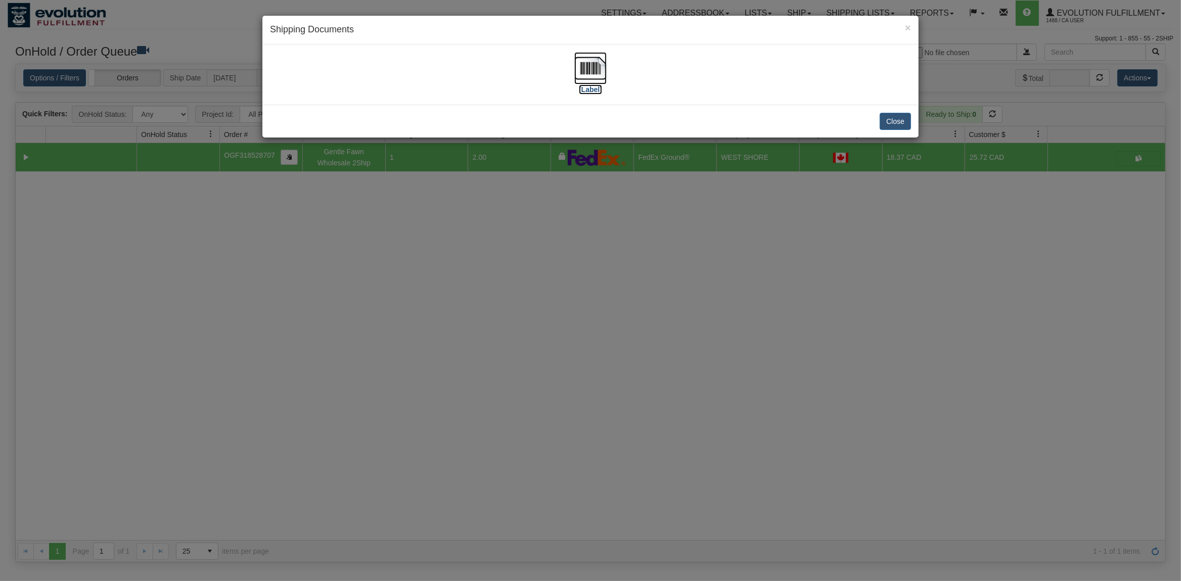
click at [583, 70] on img at bounding box center [590, 68] width 32 height 32
click at [899, 119] on button "Close" at bounding box center [895, 121] width 31 height 17
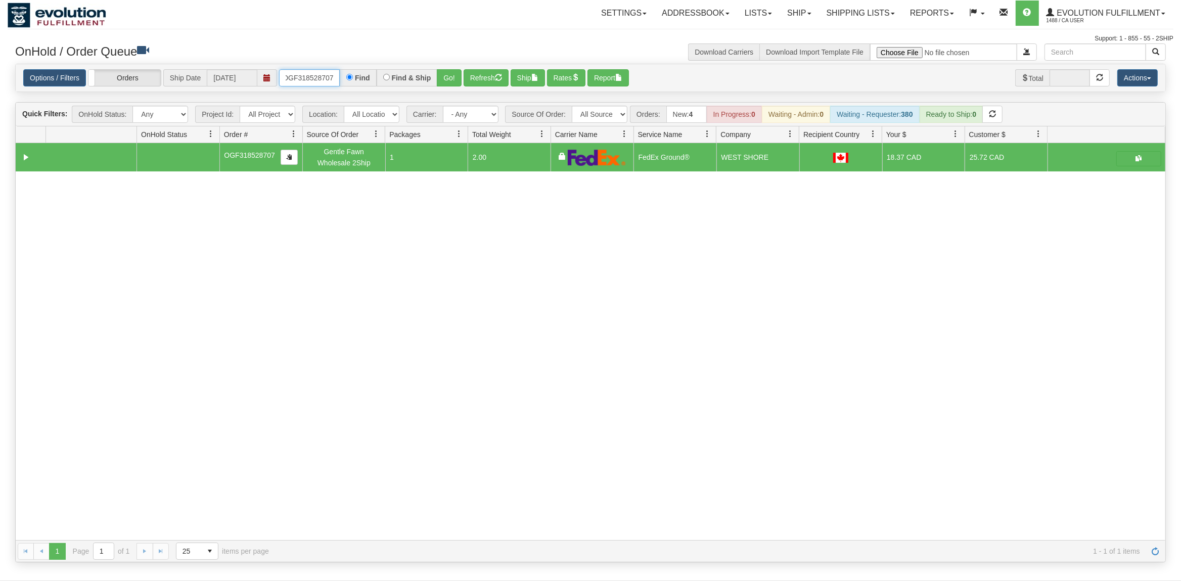
click at [321, 80] on input "OGF318528707" at bounding box center [309, 77] width 61 height 17
type input "OGF318521859"
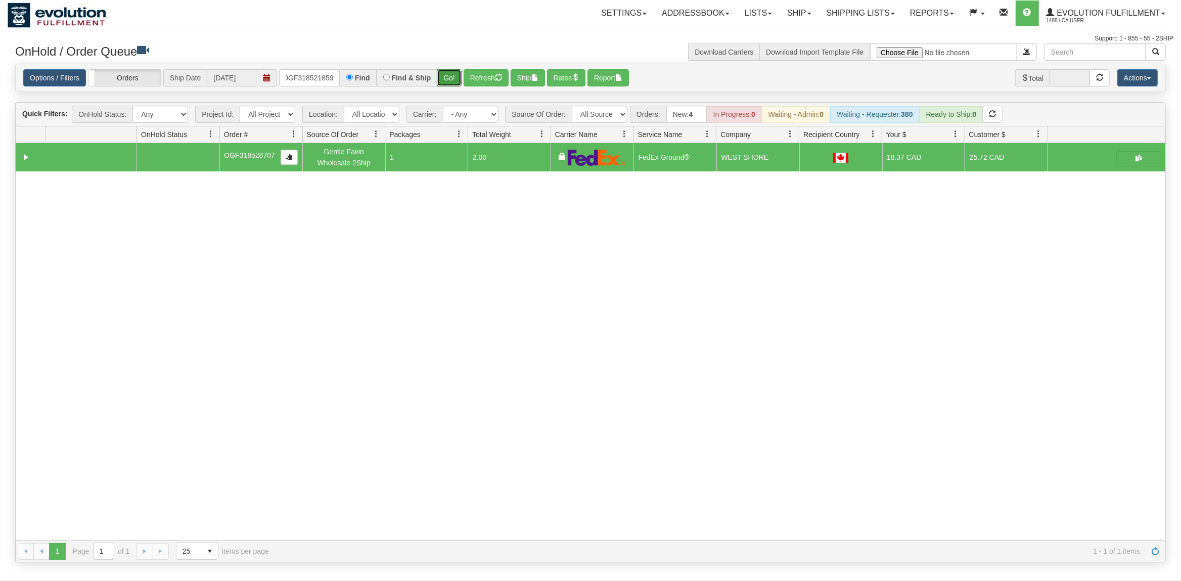
click at [452, 82] on button "Go!" at bounding box center [449, 77] width 25 height 17
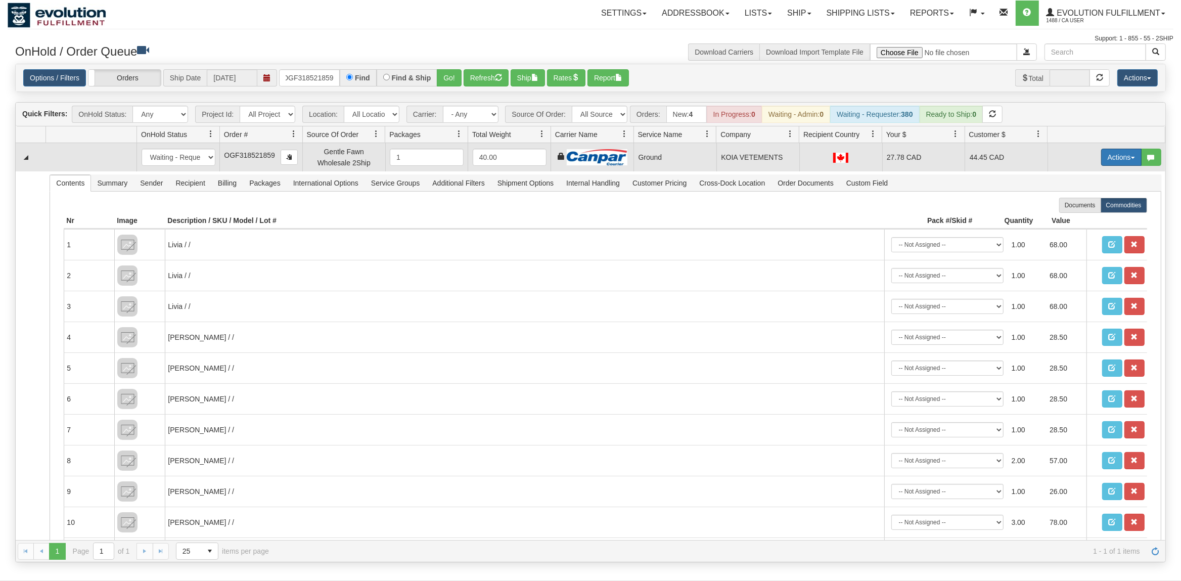
click at [1128, 152] on button "Actions" at bounding box center [1121, 157] width 40 height 17
click at [1091, 214] on link "Ship" at bounding box center [1100, 215] width 81 height 13
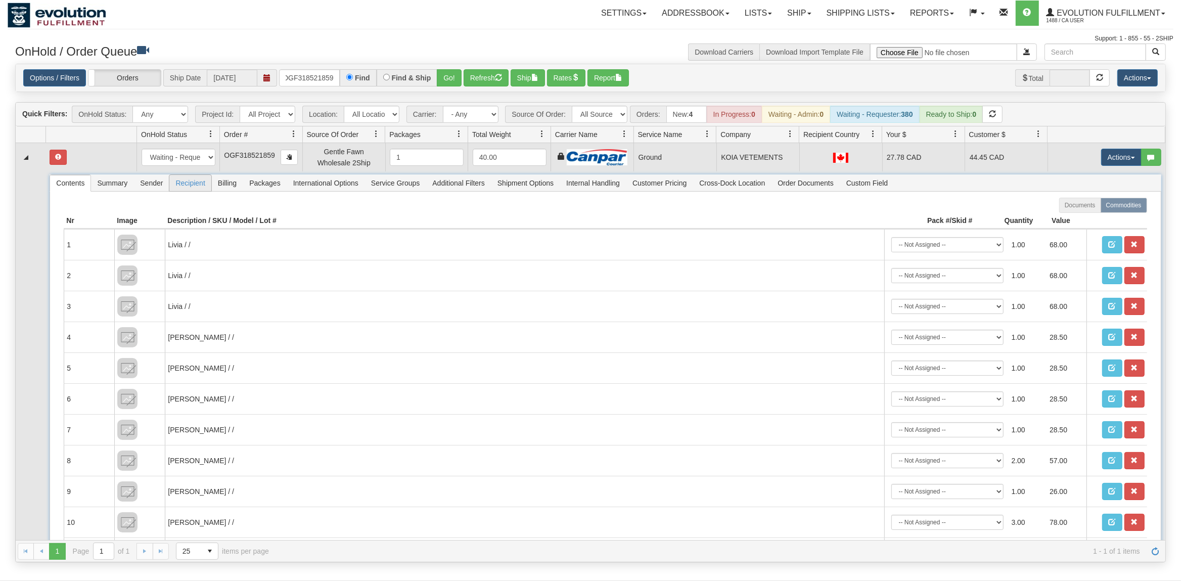
click at [188, 179] on span "Recipient" at bounding box center [189, 183] width 41 height 16
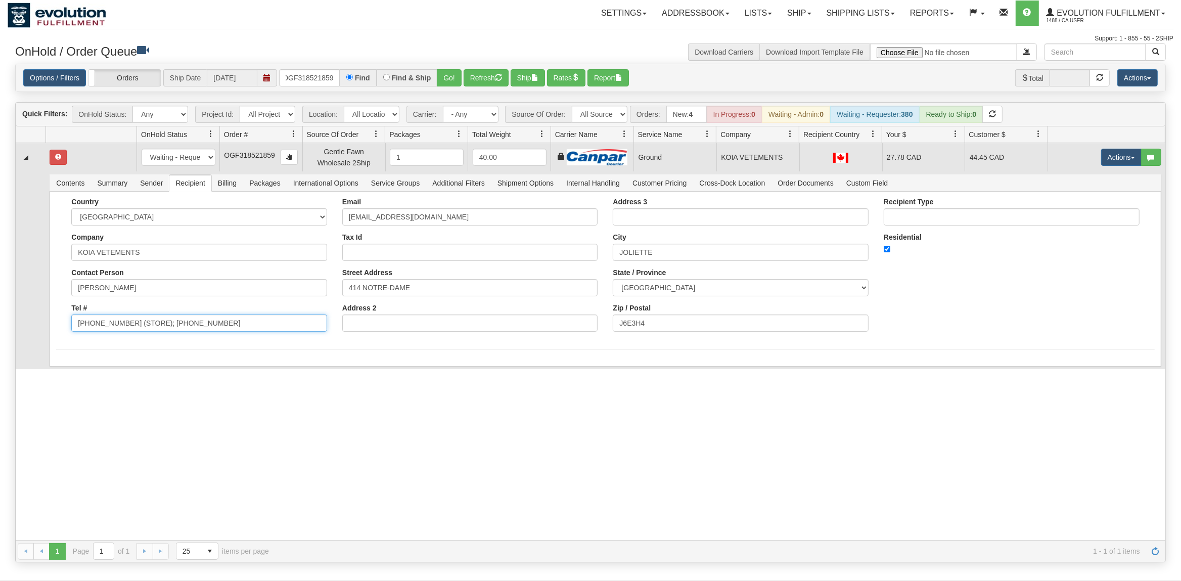
drag, startPoint x: 229, startPoint y: 329, endPoint x: 154, endPoint y: 334, distance: 75.0
click at [134, 338] on div "Country [GEOGRAPHIC_DATA] [GEOGRAPHIC_DATA] [GEOGRAPHIC_DATA] [GEOGRAPHIC_DATA]…" at bounding box center [199, 269] width 271 height 142
drag, startPoint x: 210, startPoint y: 323, endPoint x: 123, endPoint y: 333, distance: 87.5
click at [123, 332] on input "[PHONE_NUMBER] (STORE); [PHONE_NUMBER]" at bounding box center [199, 322] width 256 height 17
type input "[PHONE_NUMBER]"
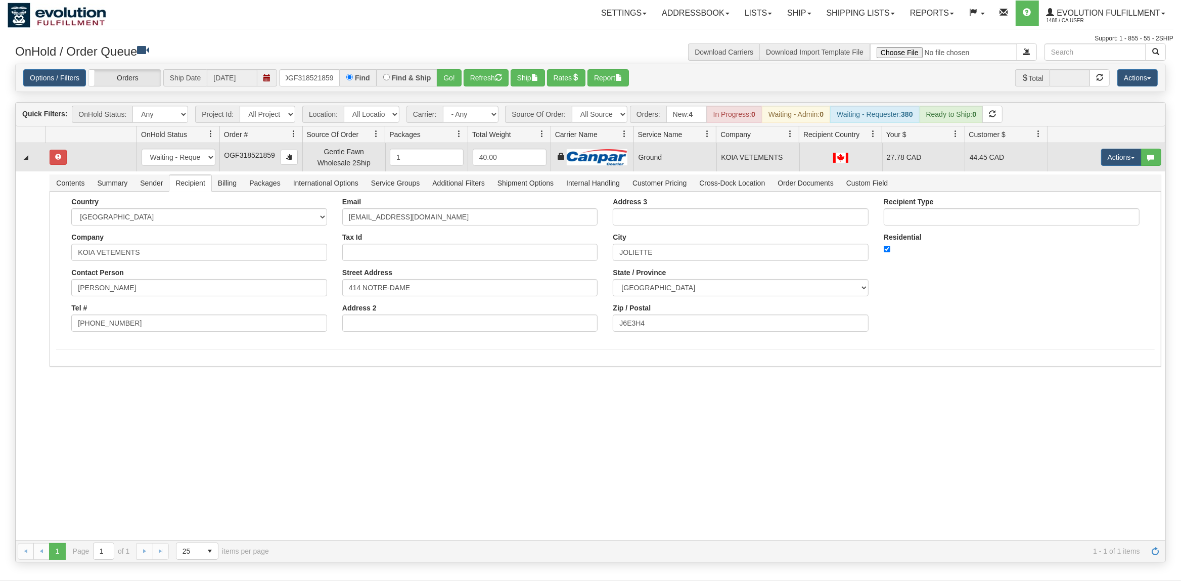
click at [97, 397] on div "31713559 EVOLUTION V3 91338009 91338010 New In Progress Waiting - Admin Waiting…" at bounding box center [591, 341] width 1150 height 397
click at [78, 372] on button "Save" at bounding box center [70, 368] width 29 height 17
drag, startPoint x: 1117, startPoint y: 151, endPoint x: 1116, endPoint y: 159, distance: 7.7
click at [1117, 152] on button "Actions" at bounding box center [1121, 157] width 40 height 17
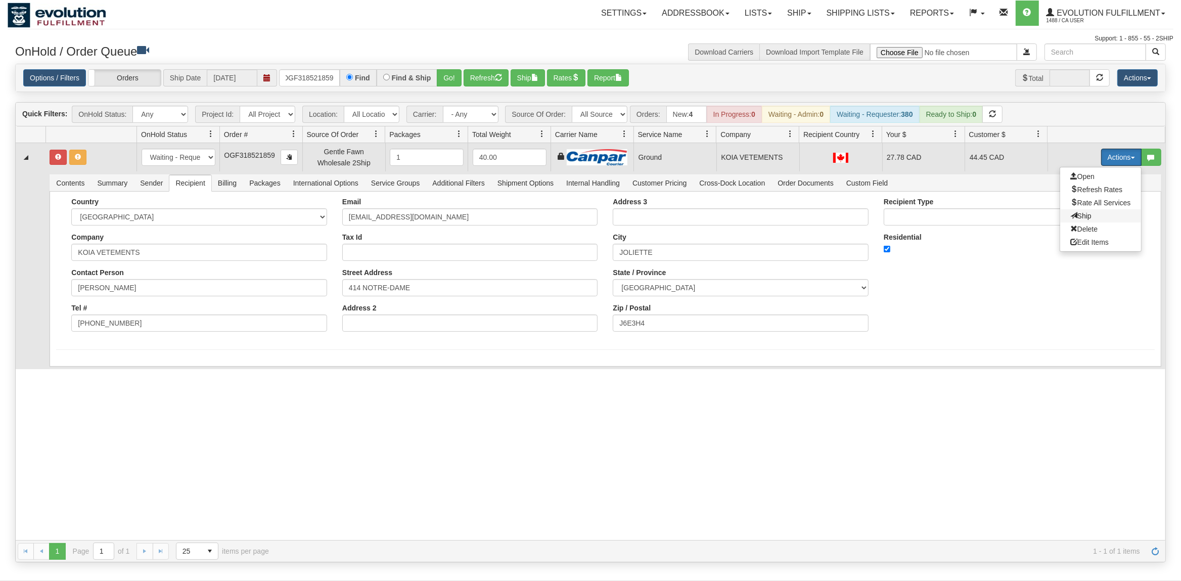
click at [1078, 216] on span "Ship" at bounding box center [1080, 216] width 21 height 8
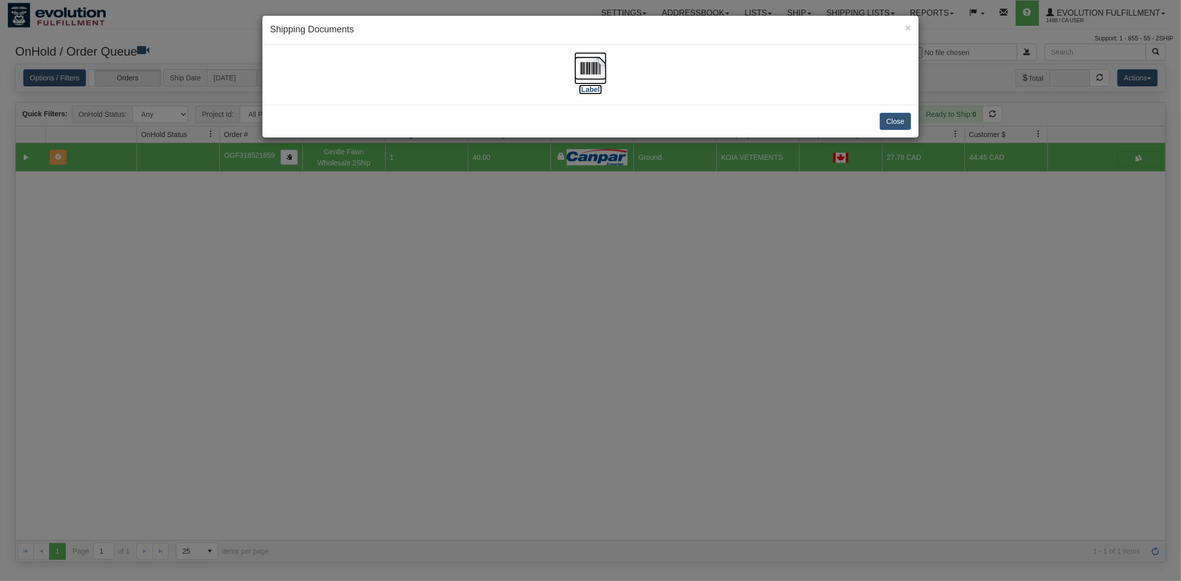
click at [584, 61] on img at bounding box center [590, 68] width 32 height 32
click at [905, 123] on button "Close" at bounding box center [895, 121] width 31 height 17
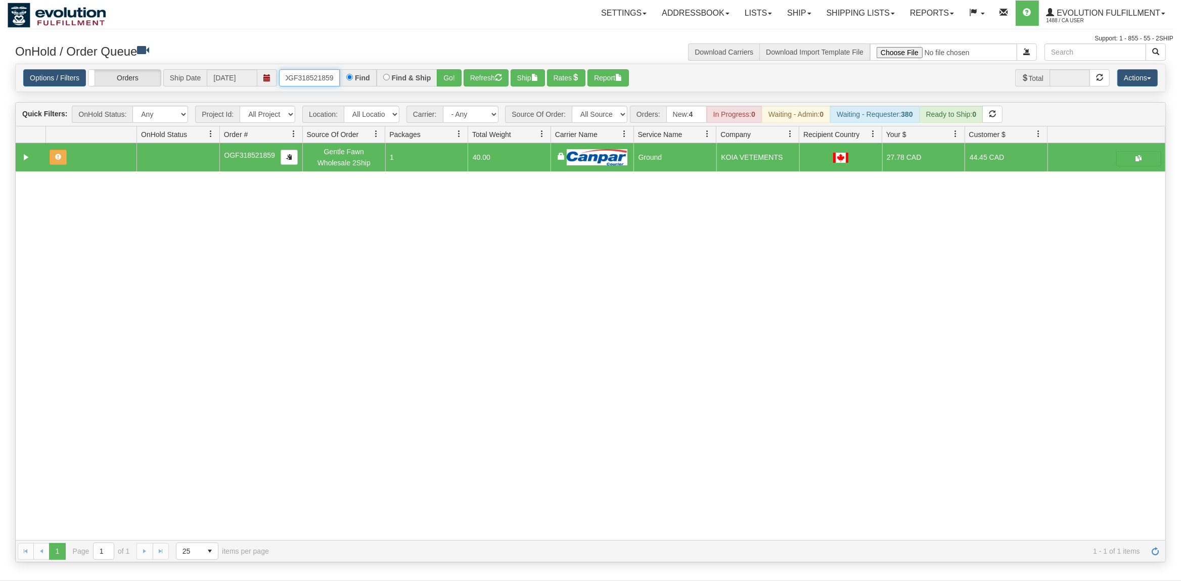
click at [313, 78] on input "OGF318521859" at bounding box center [309, 77] width 61 height 17
click at [455, 78] on button "Go!" at bounding box center [449, 77] width 25 height 17
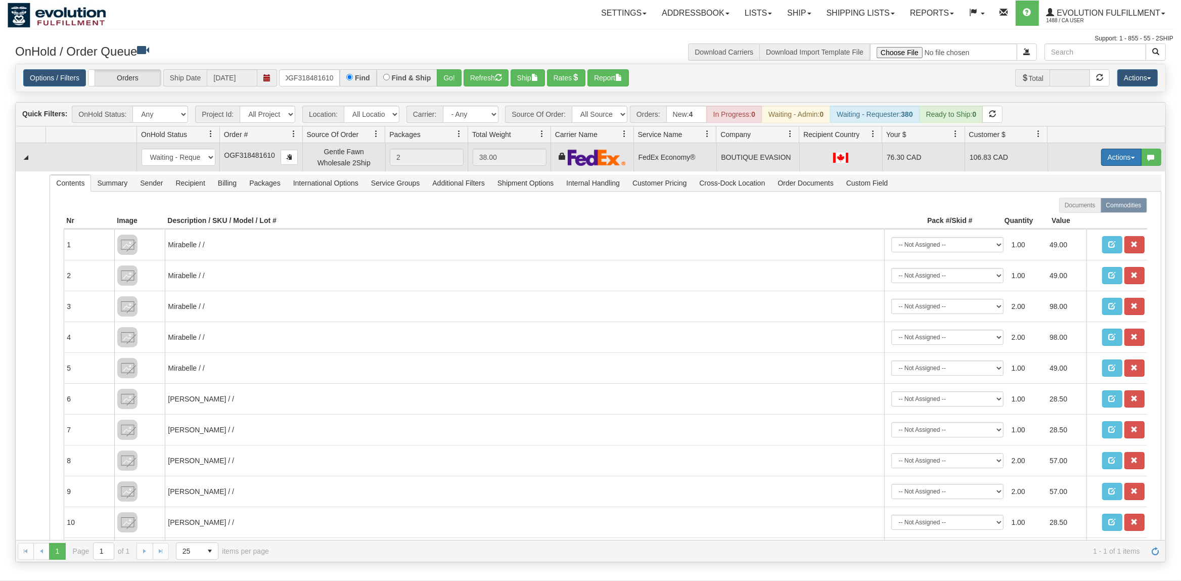
drag, startPoint x: 1102, startPoint y: 161, endPoint x: 1107, endPoint y: 160, distance: 5.2
click at [1104, 161] on button "Actions" at bounding box center [1121, 157] width 40 height 17
click at [1082, 217] on span "Ship" at bounding box center [1080, 216] width 21 height 8
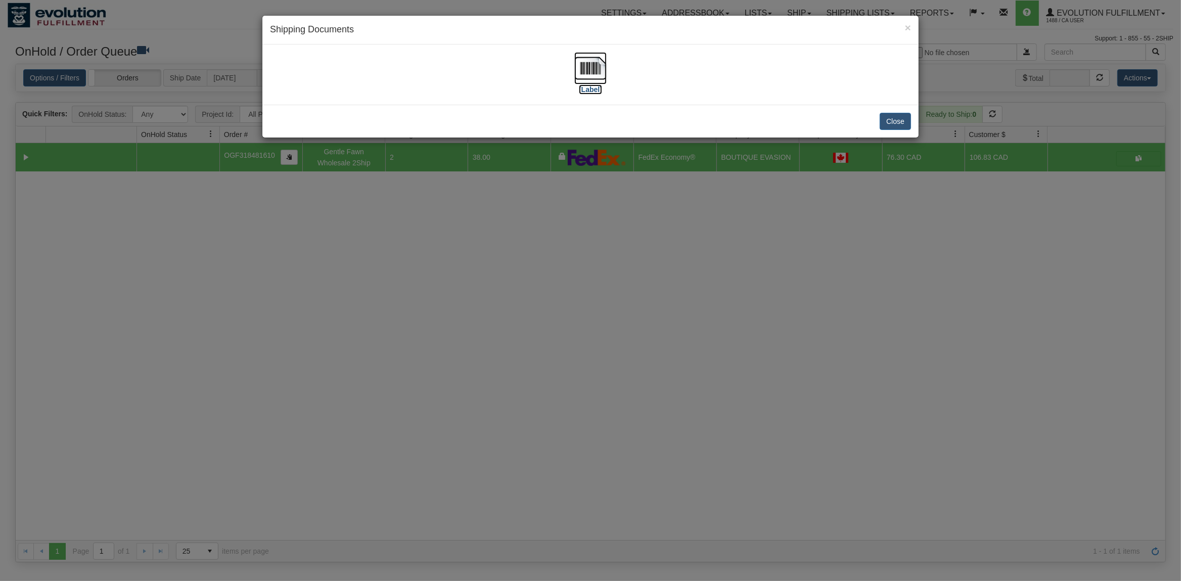
click at [591, 67] on img at bounding box center [590, 68] width 32 height 32
click at [895, 127] on button "Close" at bounding box center [895, 121] width 31 height 17
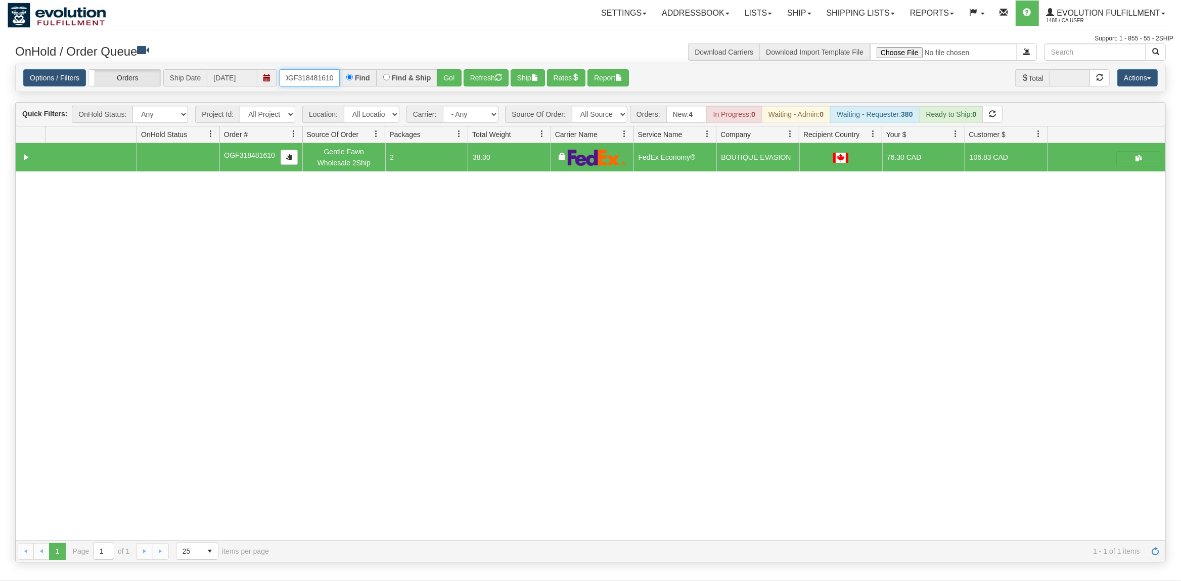
click at [313, 83] on input "OGF318481610" at bounding box center [309, 77] width 61 height 17
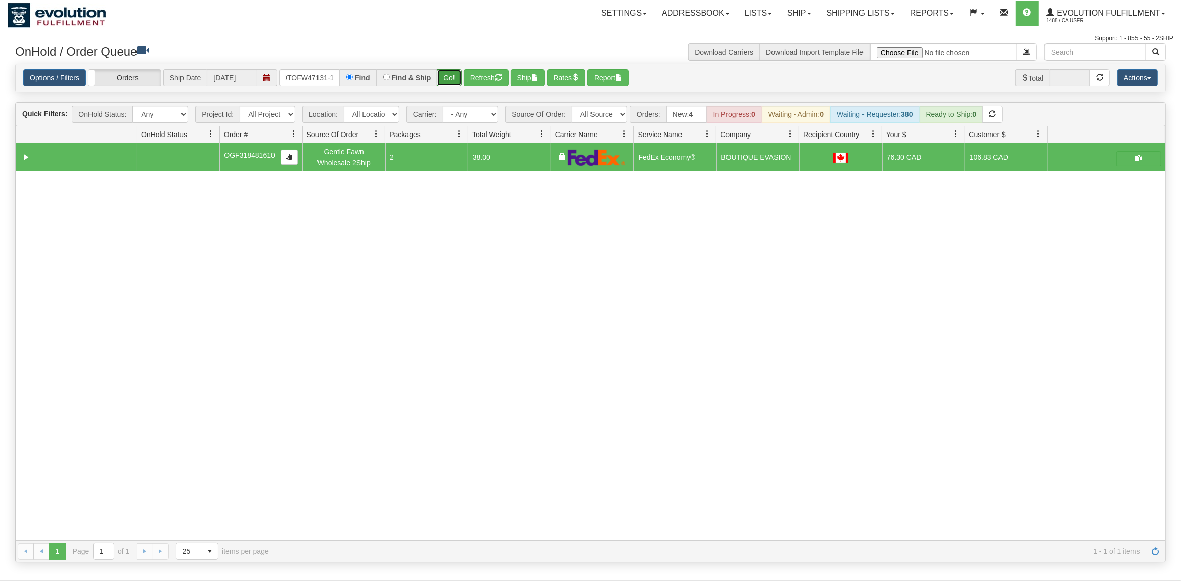
click at [462, 73] on button "Go!" at bounding box center [449, 77] width 25 height 17
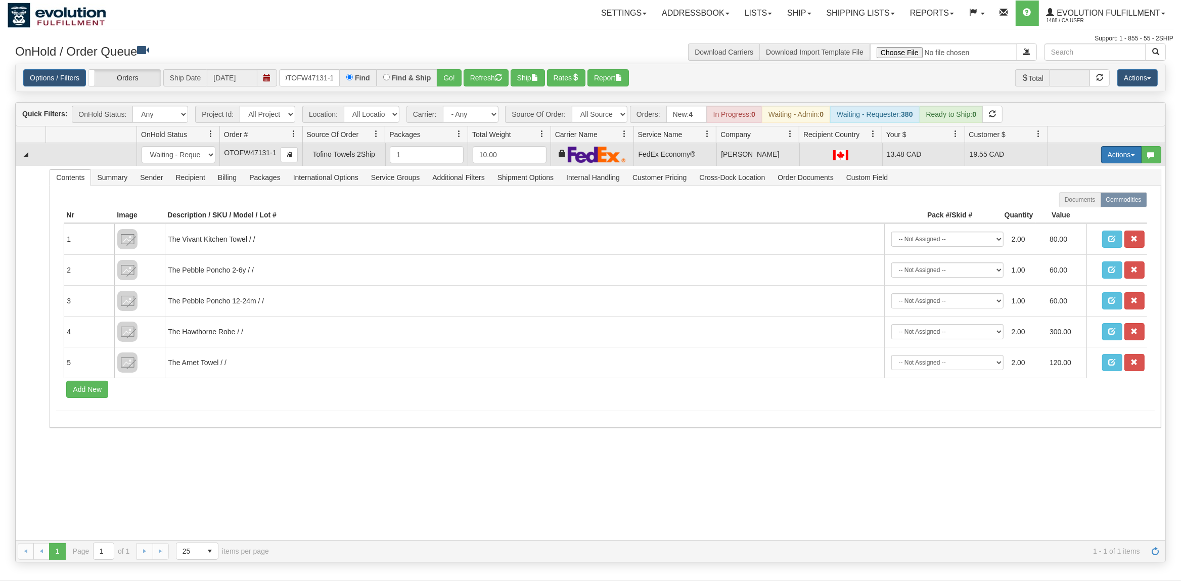
click at [1111, 155] on button "Actions" at bounding box center [1121, 154] width 40 height 17
click at [1086, 210] on link "Ship" at bounding box center [1100, 213] width 81 height 13
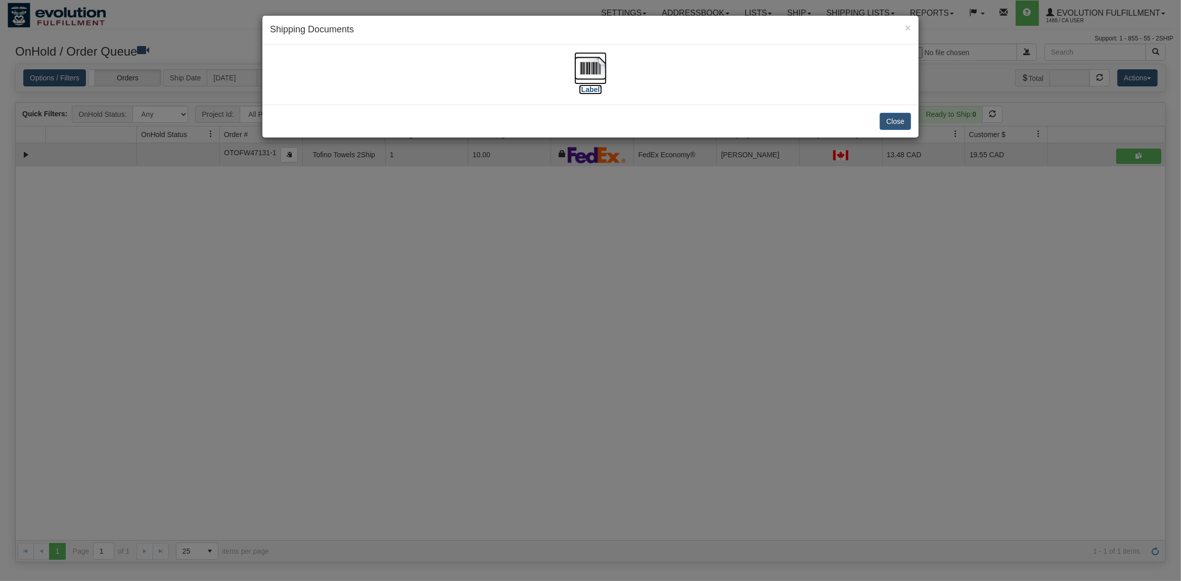
click at [601, 68] on img at bounding box center [590, 68] width 32 height 32
click at [892, 123] on button "Close" at bounding box center [895, 121] width 31 height 17
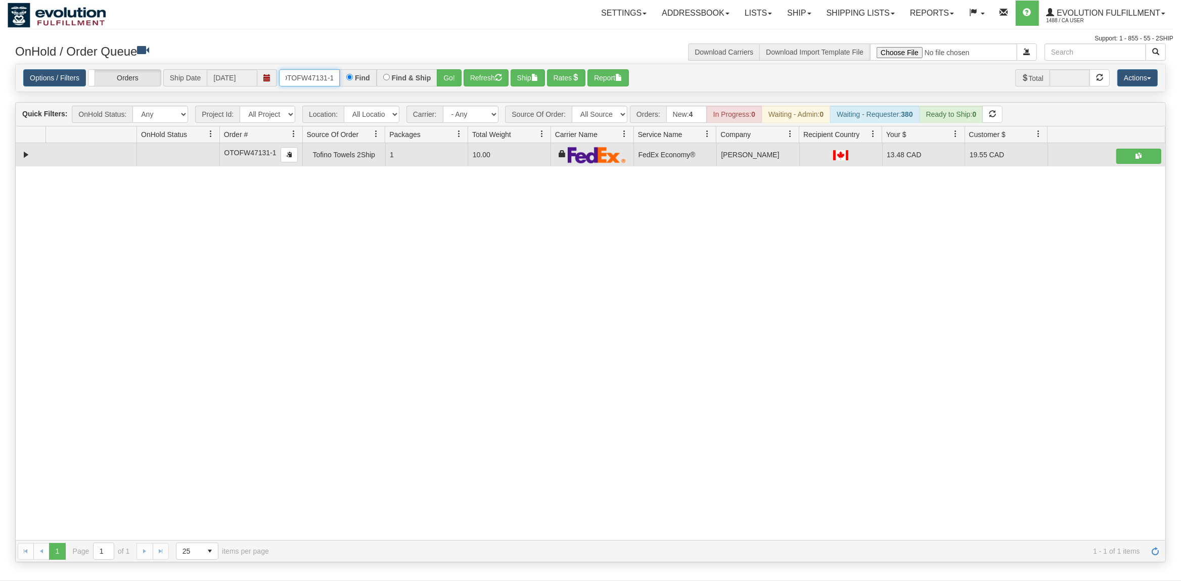
click at [321, 81] on input "OTOFW47131-1" at bounding box center [309, 77] width 61 height 17
type input "OGF317450413"
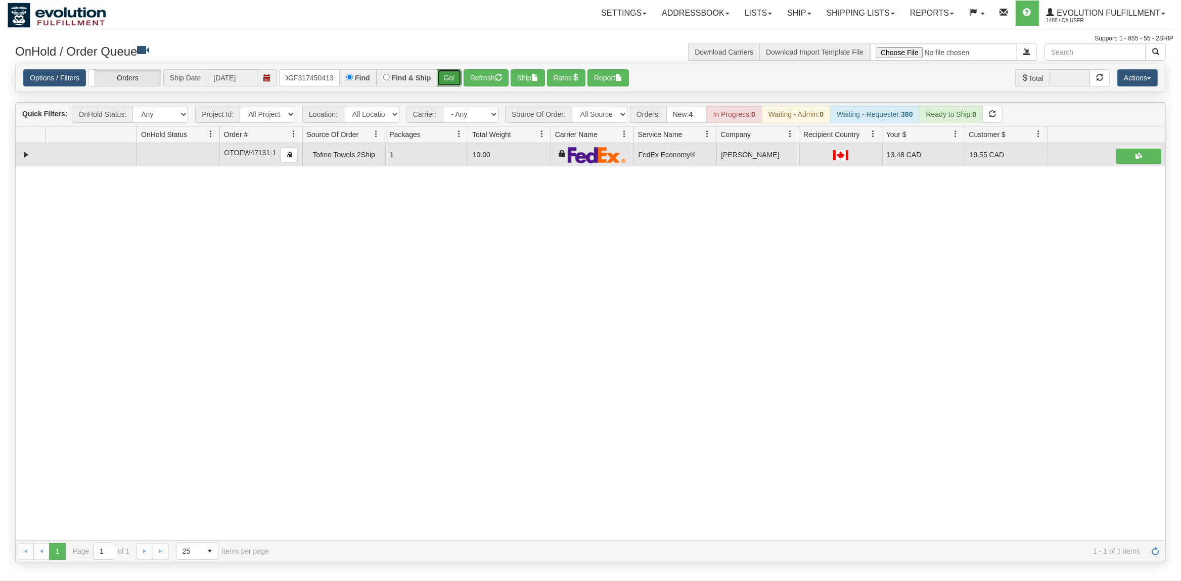
click at [447, 85] on button "Go!" at bounding box center [449, 77] width 25 height 17
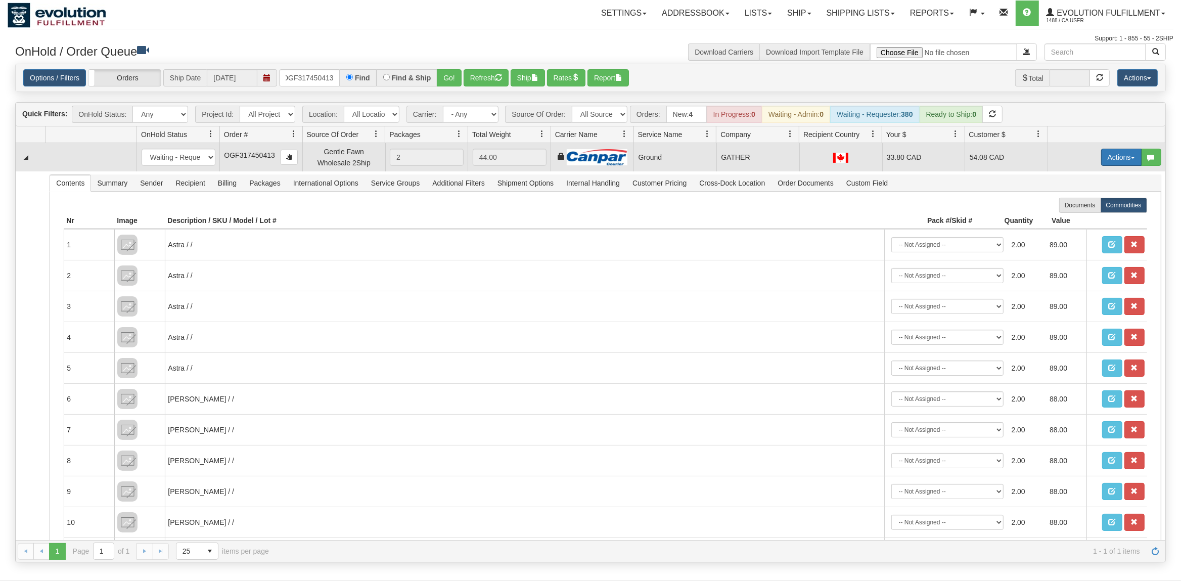
click at [1115, 156] on button "Actions" at bounding box center [1121, 157] width 40 height 17
click at [1081, 215] on span "Ship" at bounding box center [1080, 216] width 21 height 8
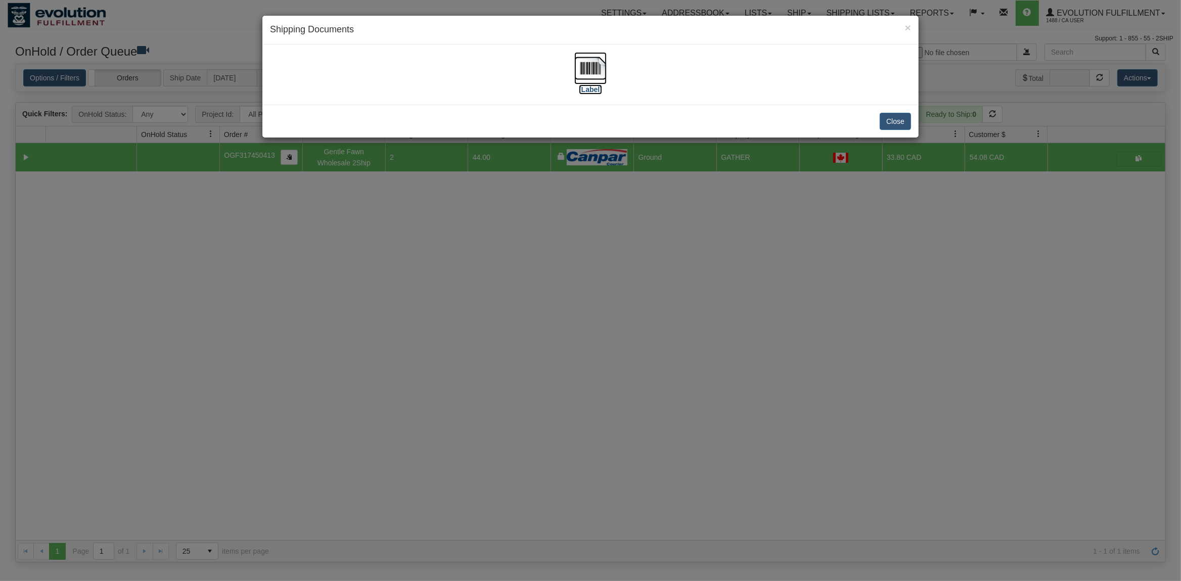
click at [590, 64] on img at bounding box center [590, 68] width 32 height 32
